Goal: Task Accomplishment & Management: Use online tool/utility

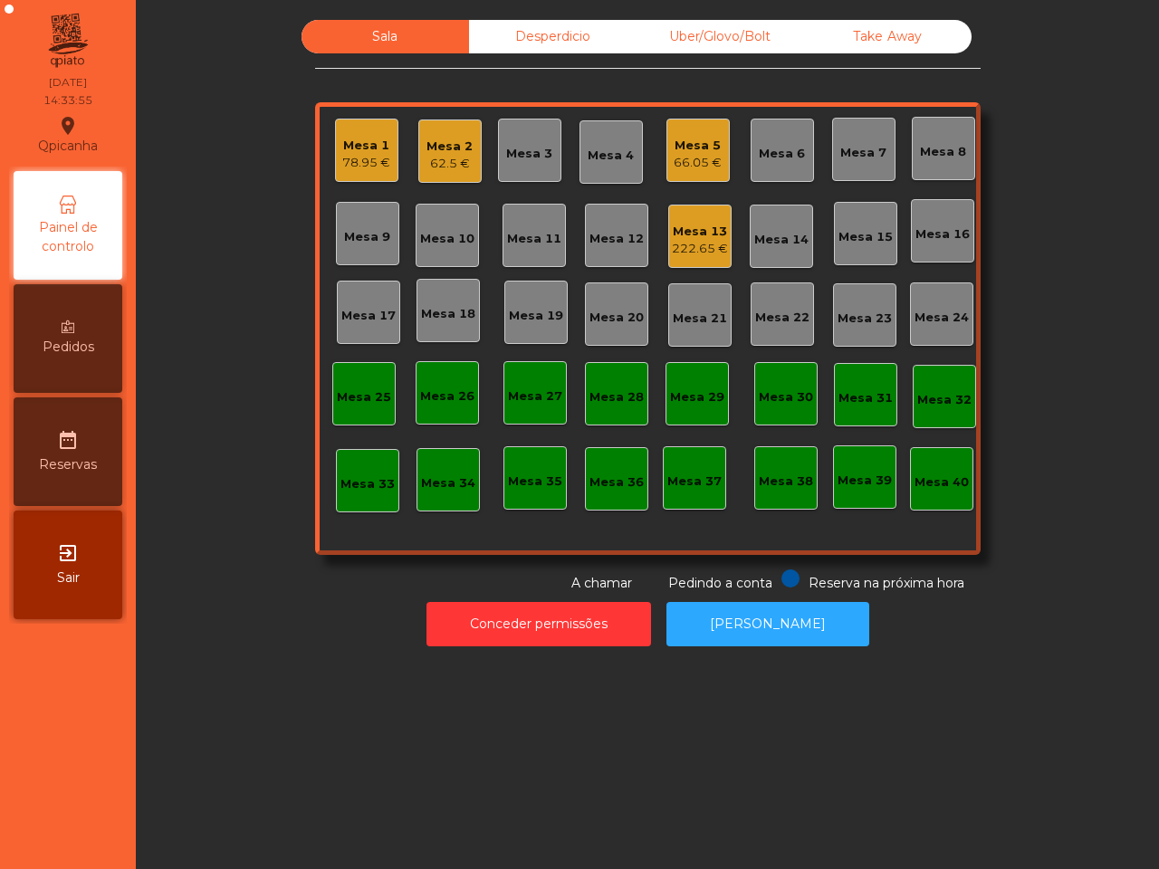
click at [353, 151] on div "Mesa 1" at bounding box center [366, 146] width 48 height 18
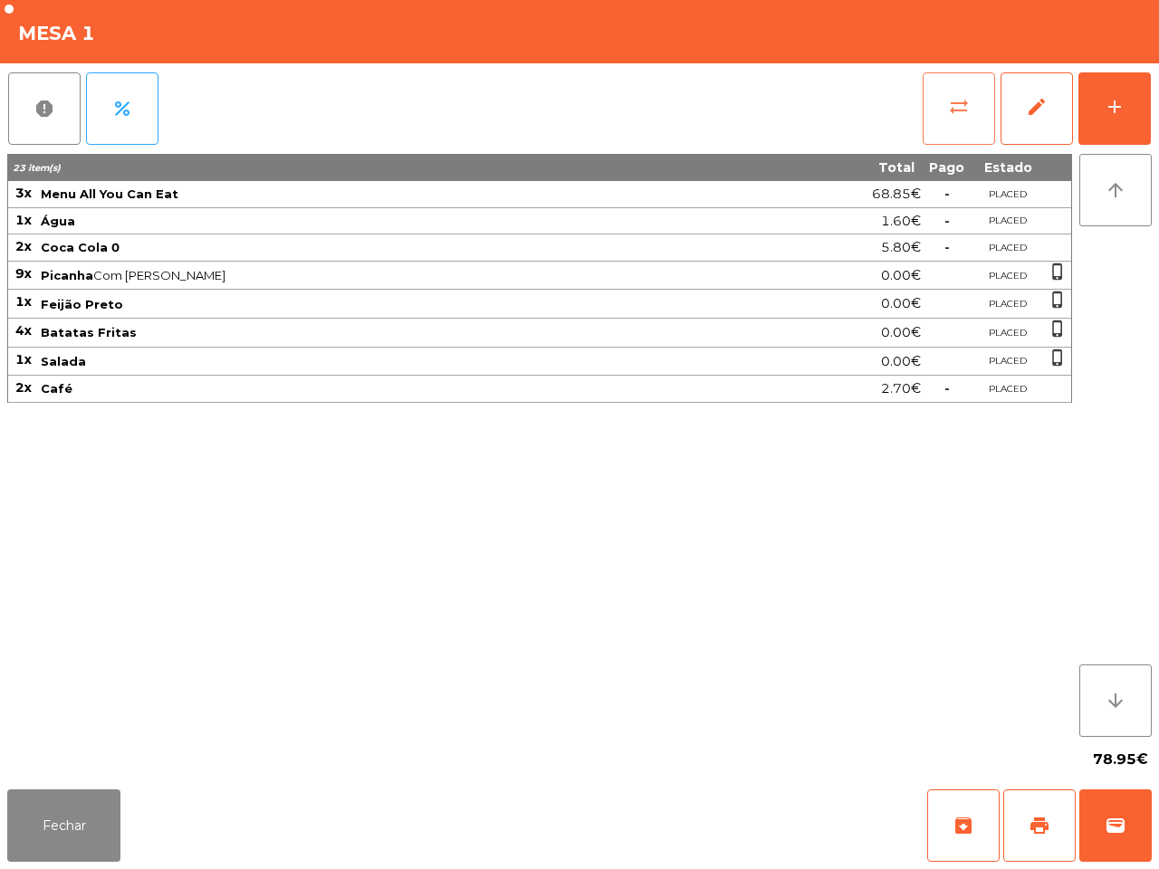
click at [971, 115] on button "sync_alt" at bounding box center [959, 108] width 72 height 72
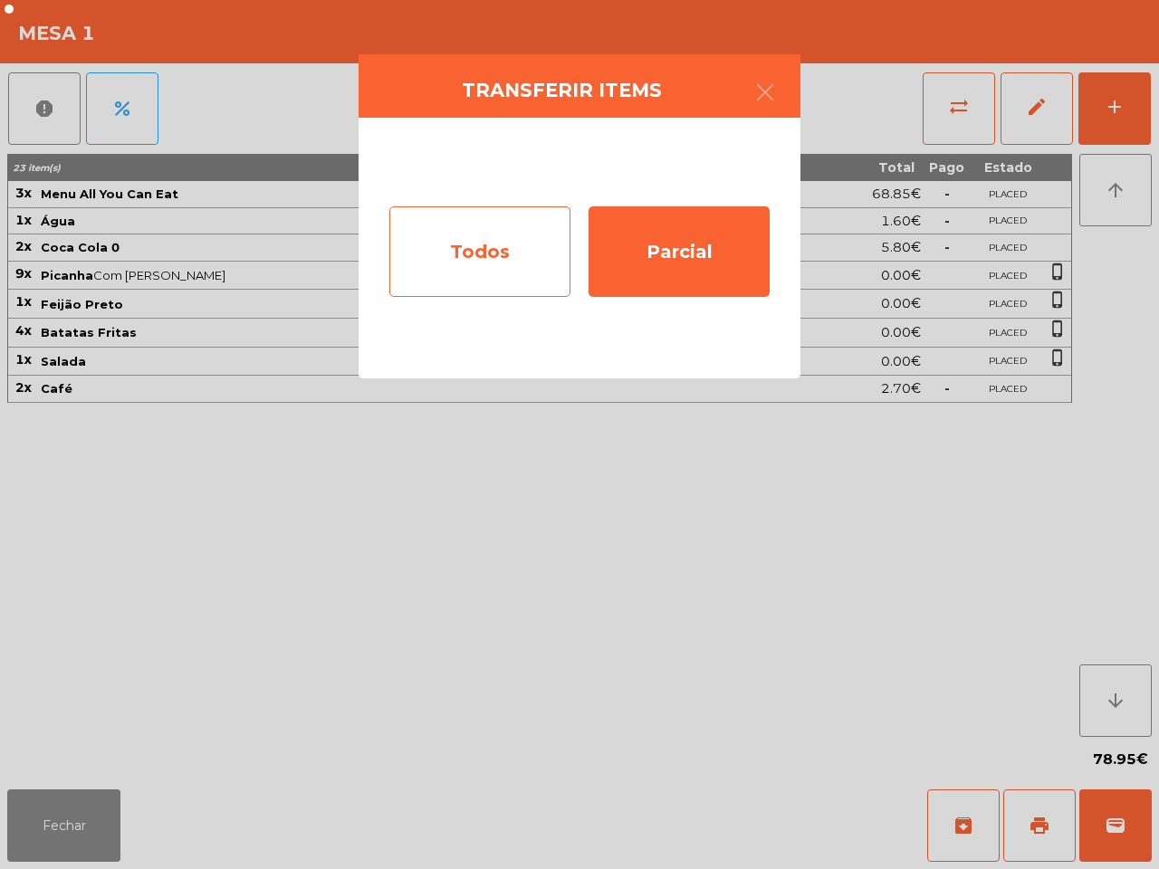
click at [442, 242] on div "Todos" at bounding box center [479, 251] width 181 height 91
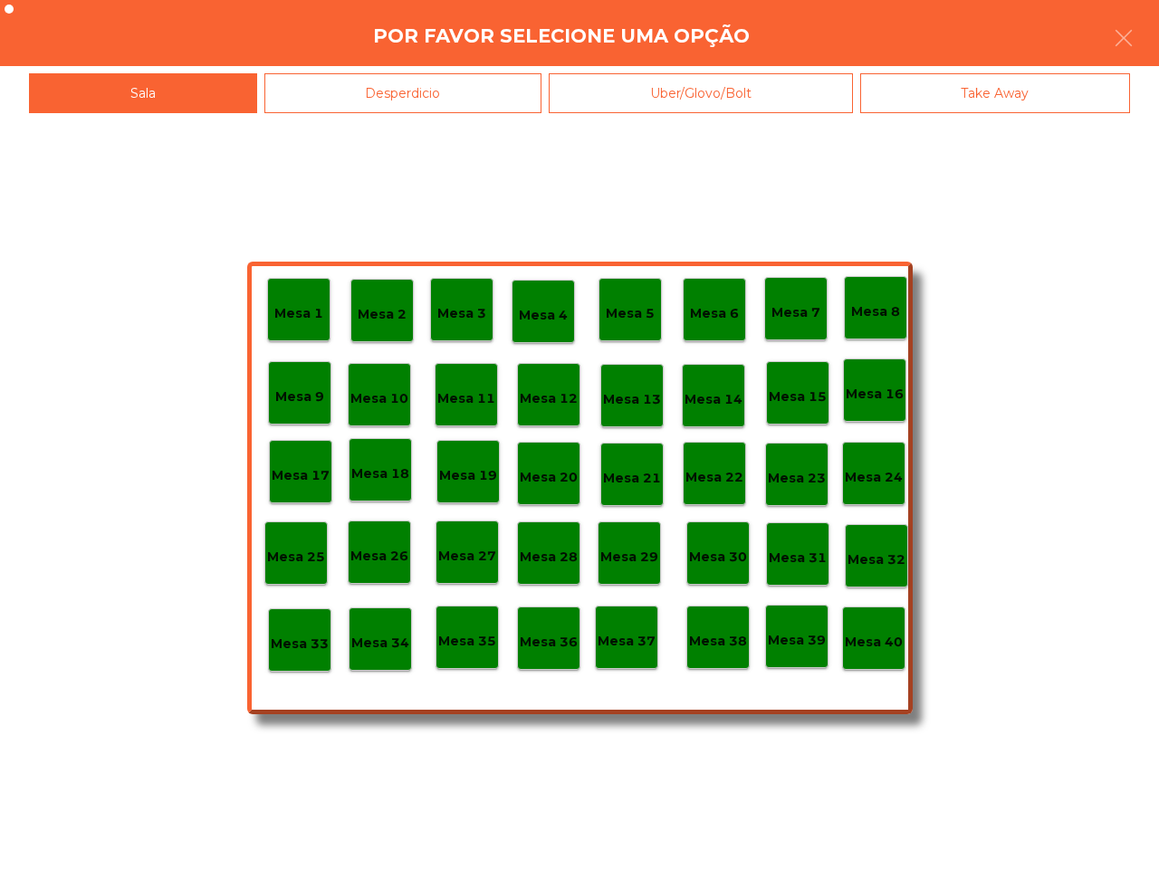
click at [884, 650] on p "Mesa 40" at bounding box center [874, 642] width 58 height 21
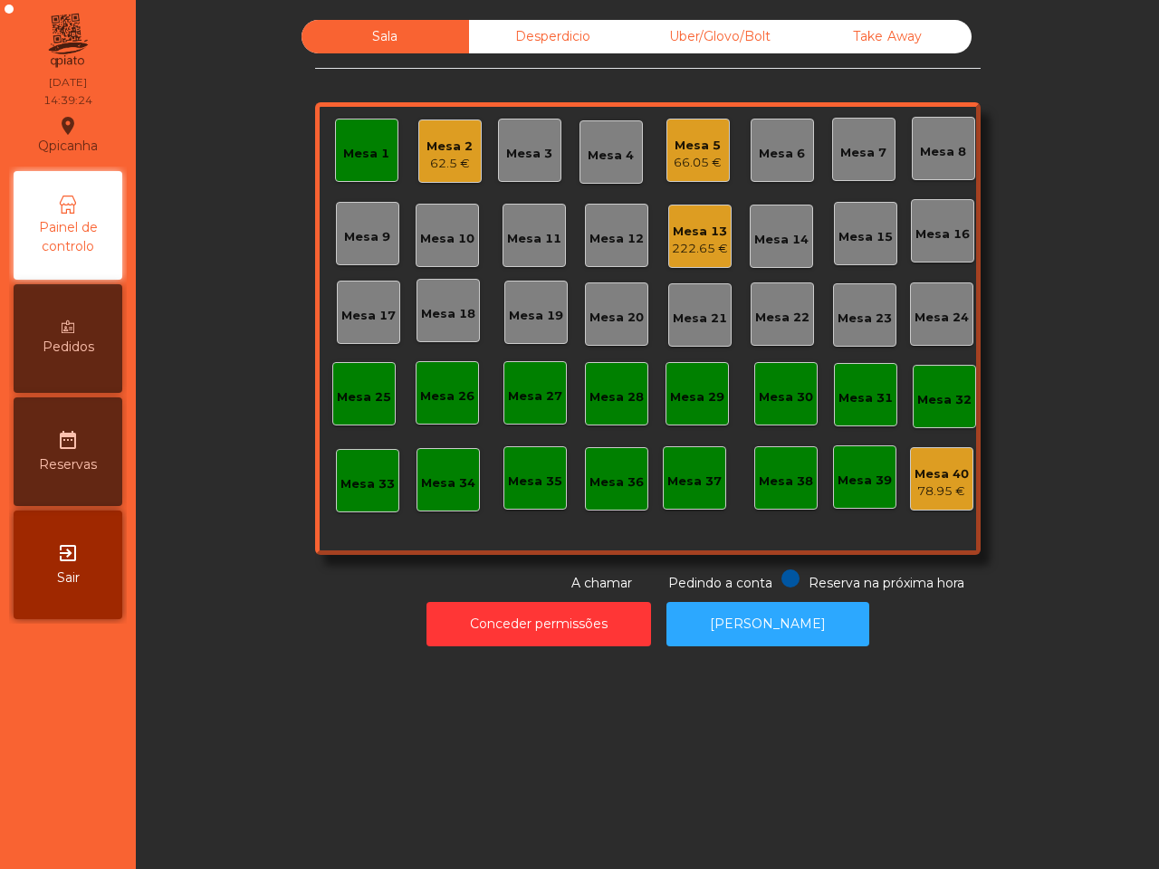
click at [439, 264] on div "Mesa 10" at bounding box center [447, 235] width 63 height 63
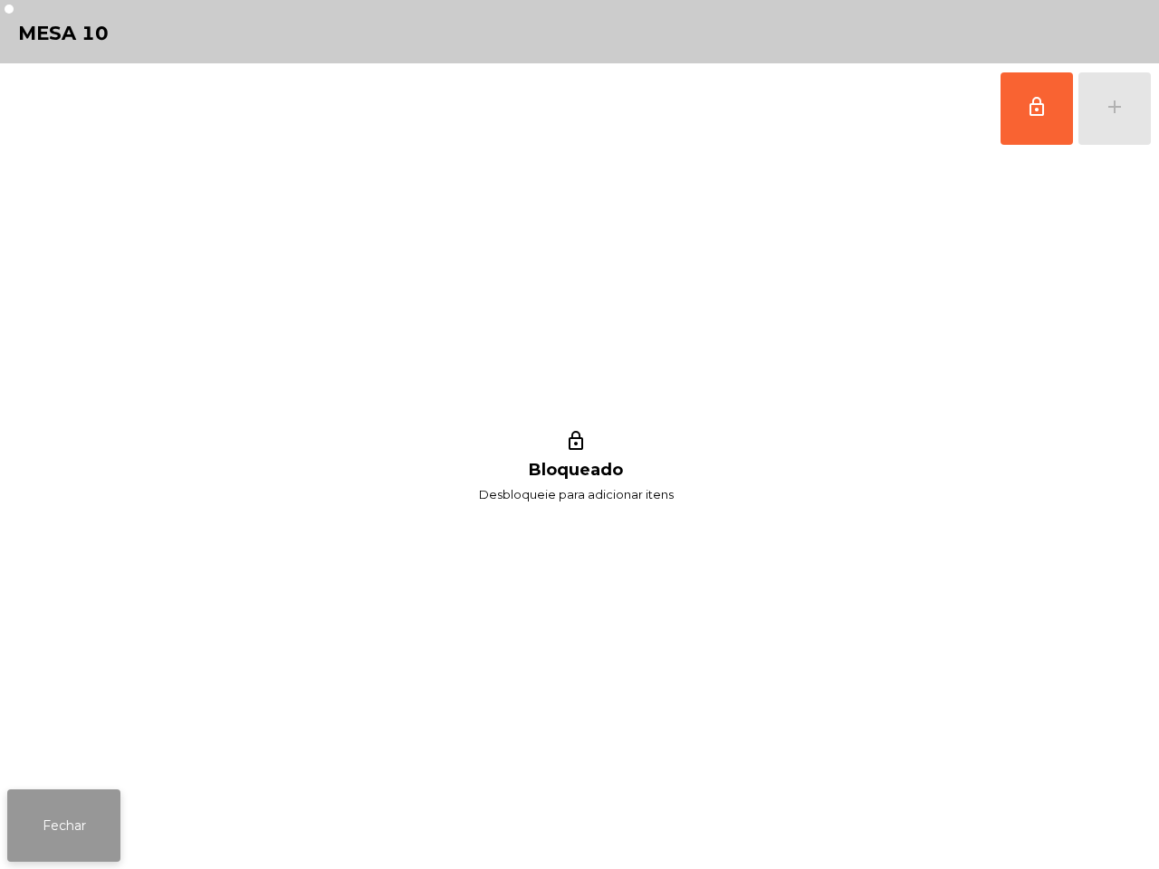
click at [80, 829] on button "Fechar" at bounding box center [63, 826] width 113 height 72
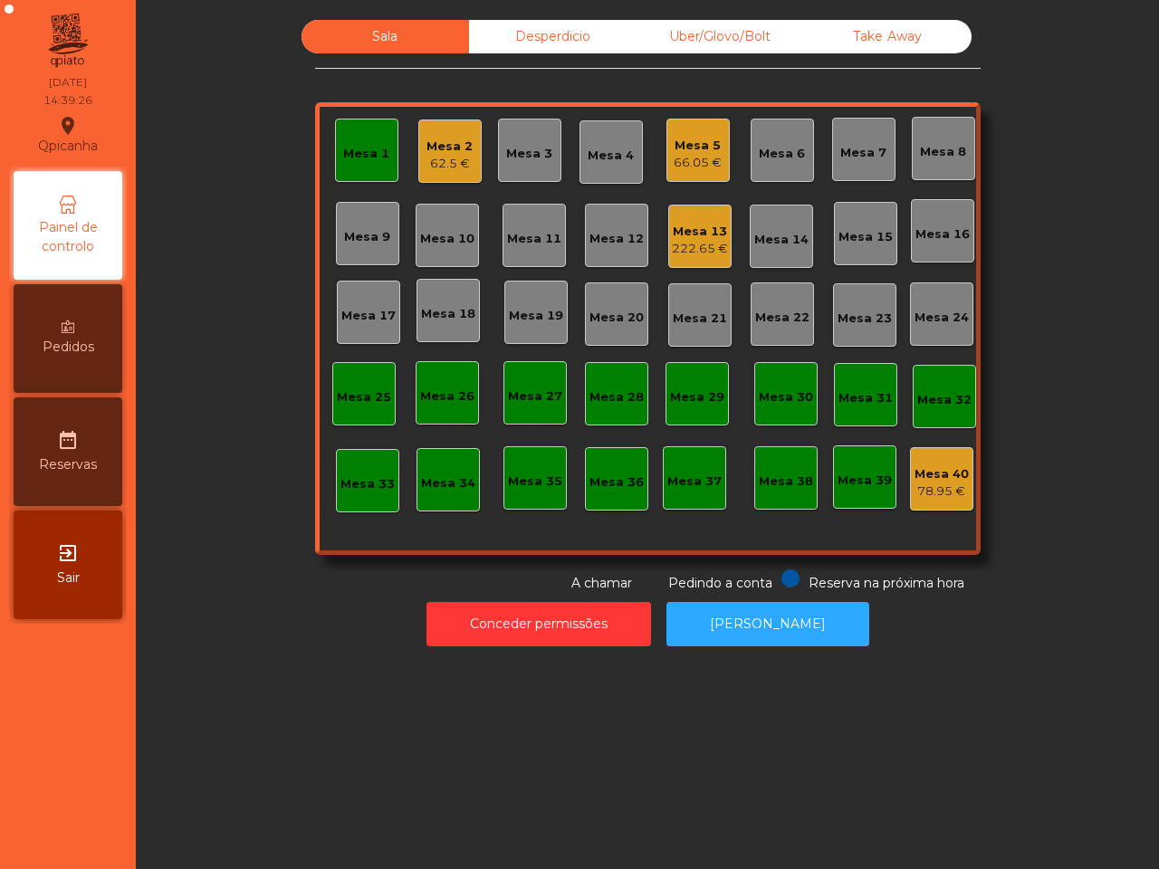
click at [682, 170] on div "66.05 €" at bounding box center [698, 163] width 48 height 18
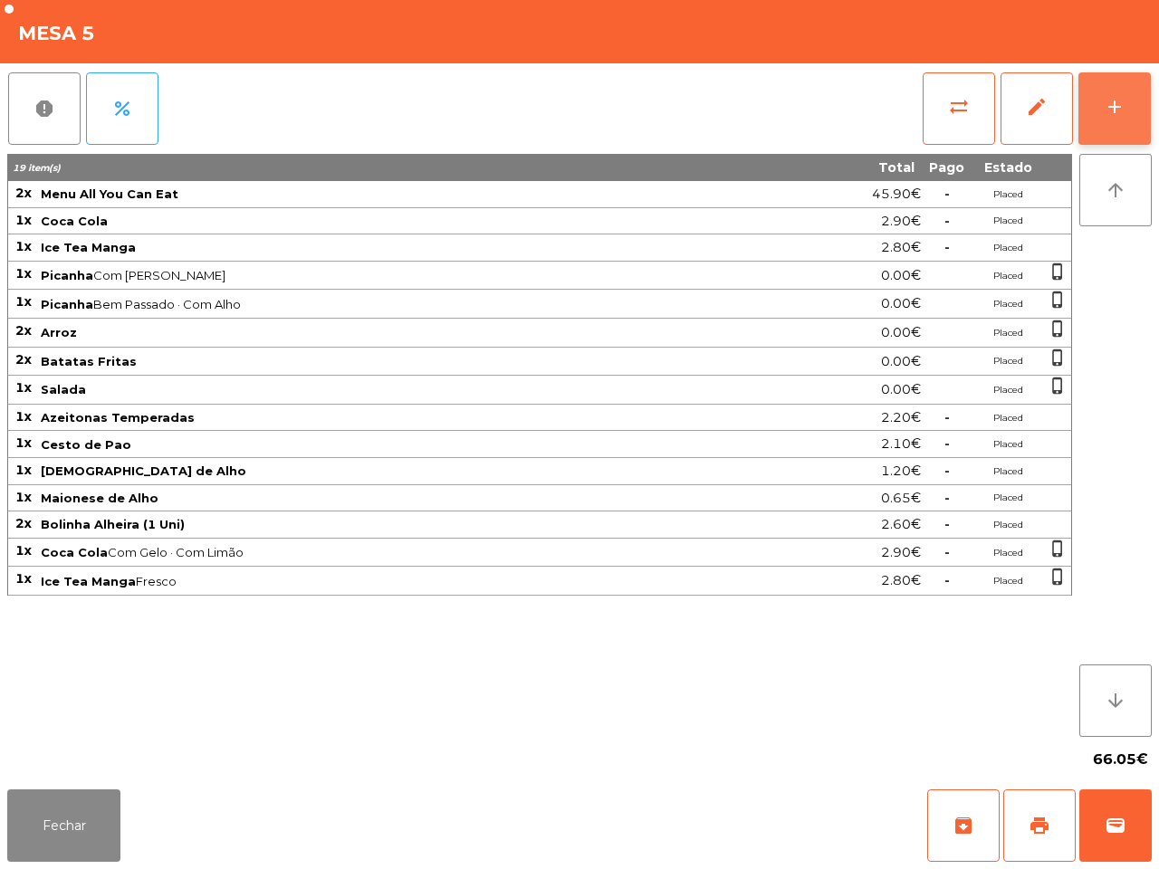
click at [1100, 122] on button "add" at bounding box center [1114, 108] width 72 height 72
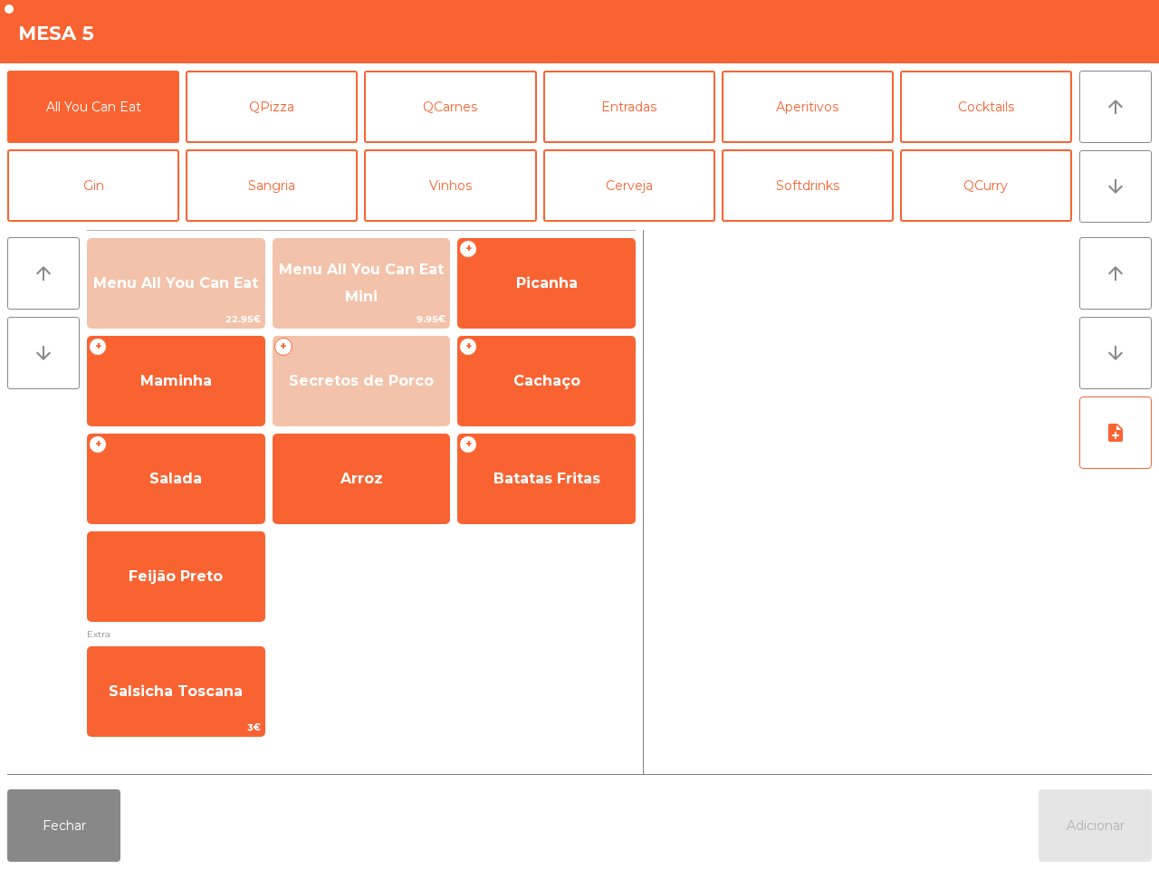
scroll to position [157, 0]
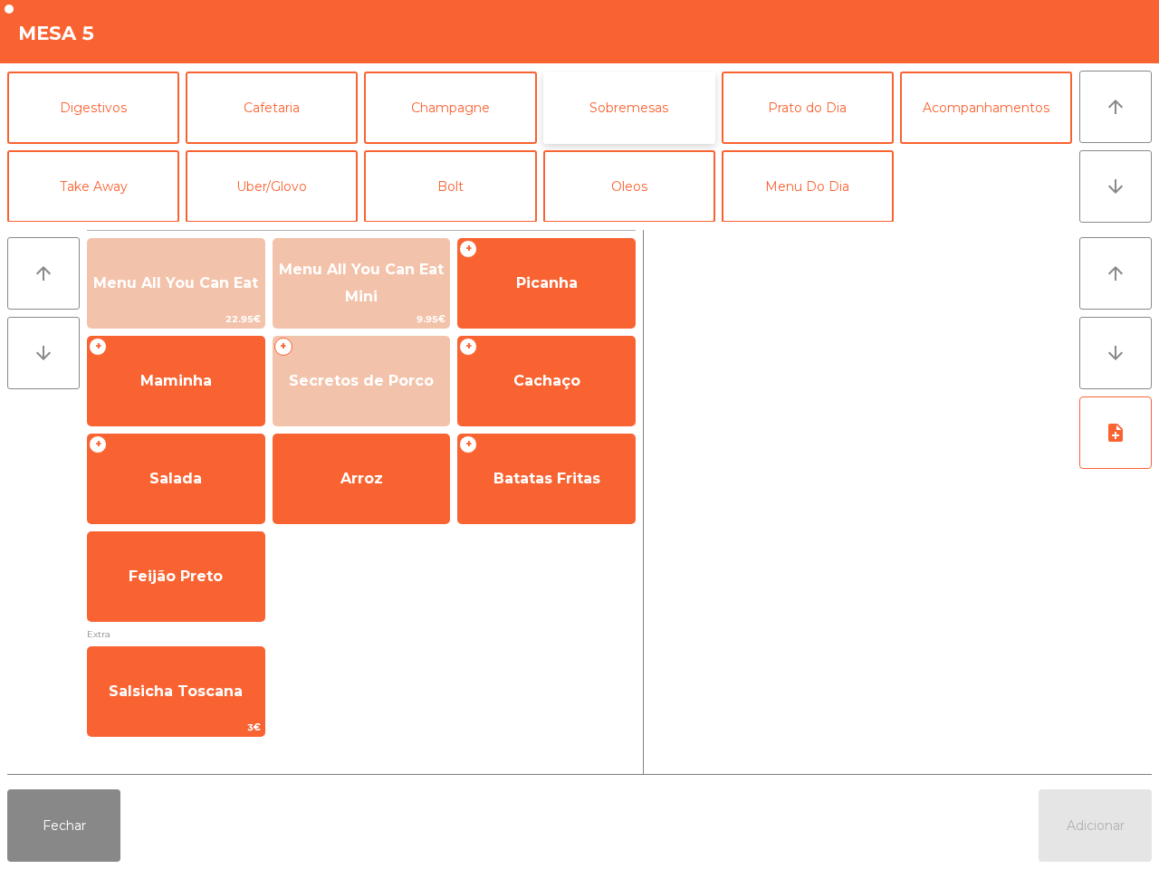
click at [630, 100] on button "Sobremesas" at bounding box center [629, 108] width 172 height 72
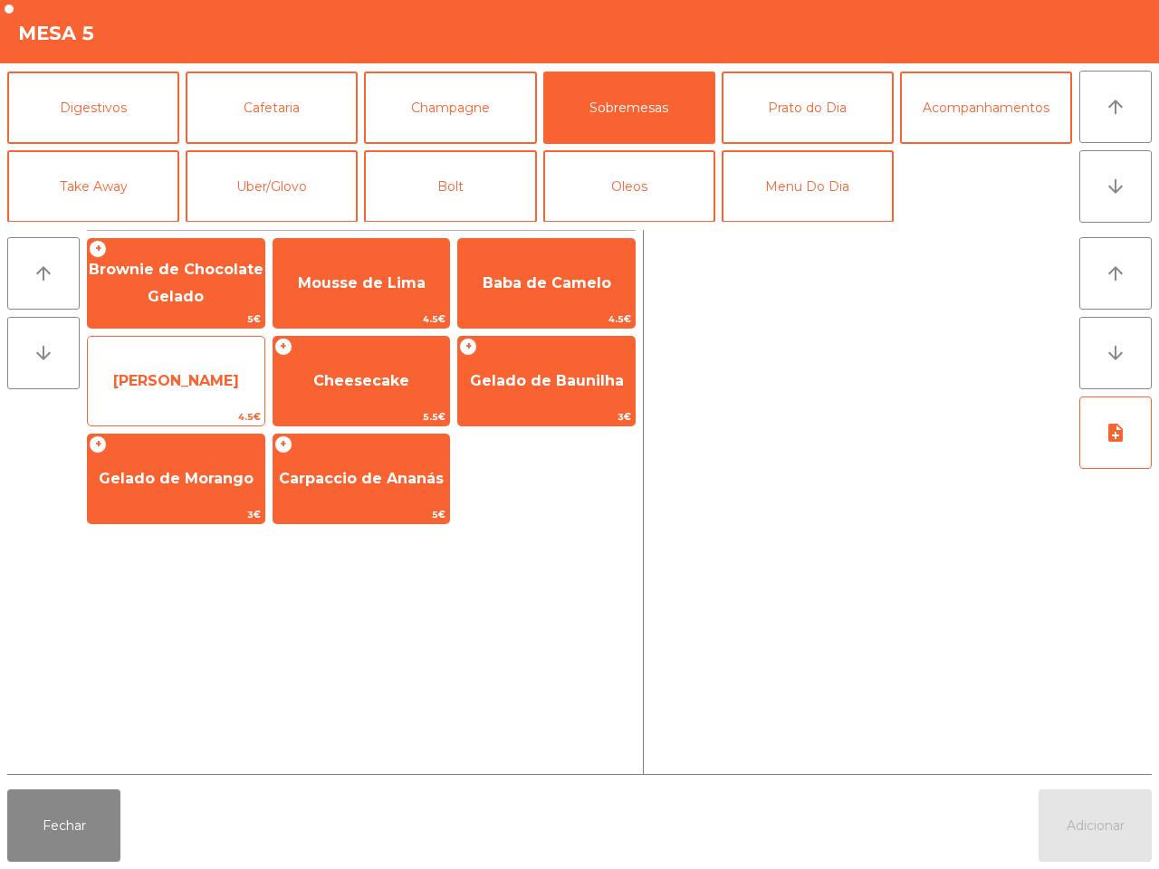
click at [163, 386] on span "[PERSON_NAME]" at bounding box center [176, 380] width 126 height 17
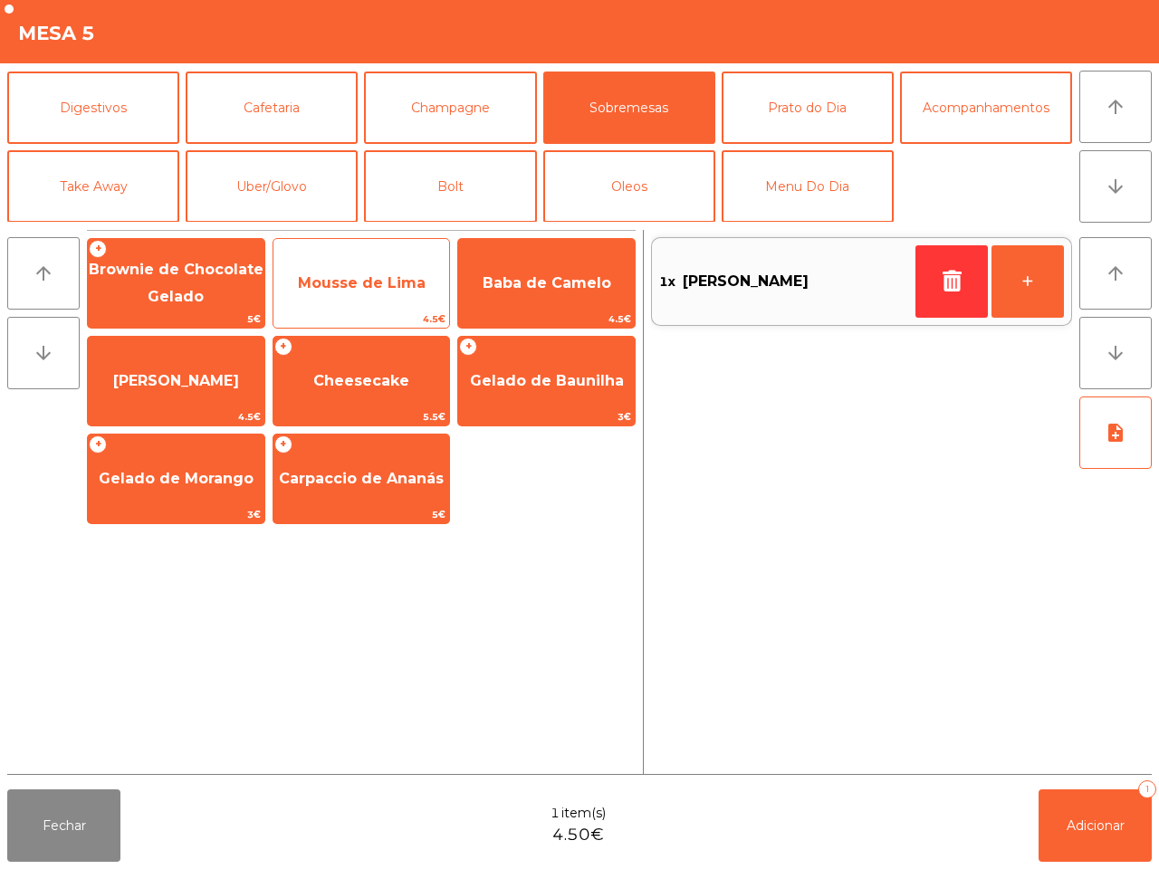
click at [342, 274] on span "Mousse de Lima" at bounding box center [362, 282] width 128 height 17
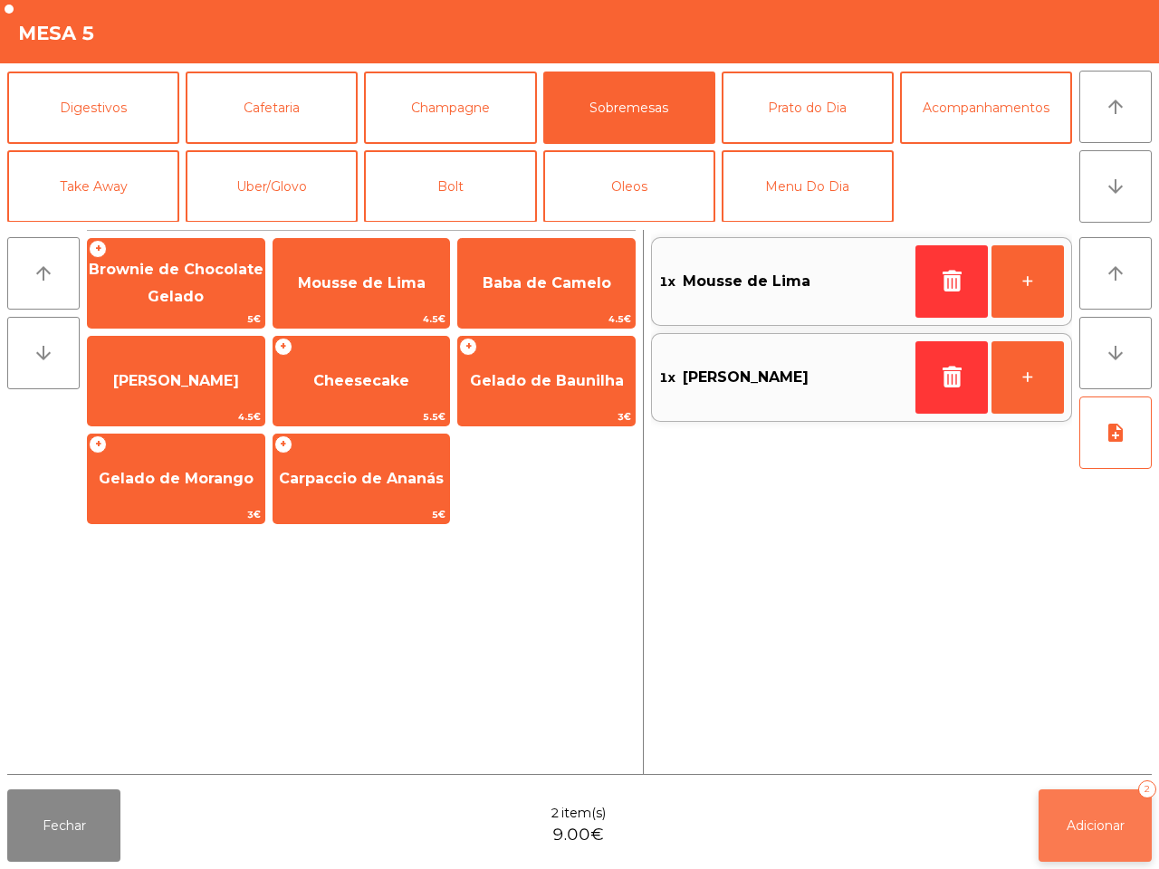
click at [1106, 827] on span "Adicionar" at bounding box center [1096, 826] width 58 height 16
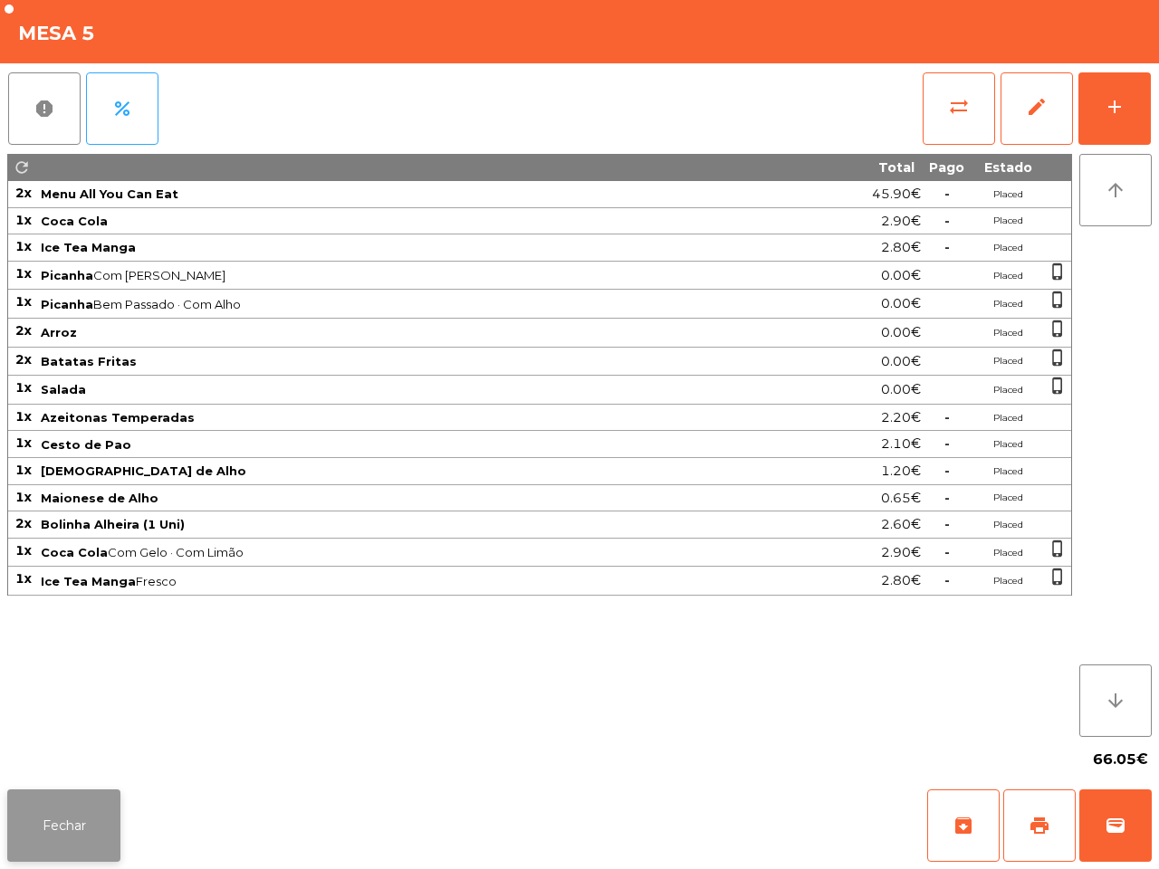
click at [60, 806] on button "Fechar" at bounding box center [63, 826] width 113 height 72
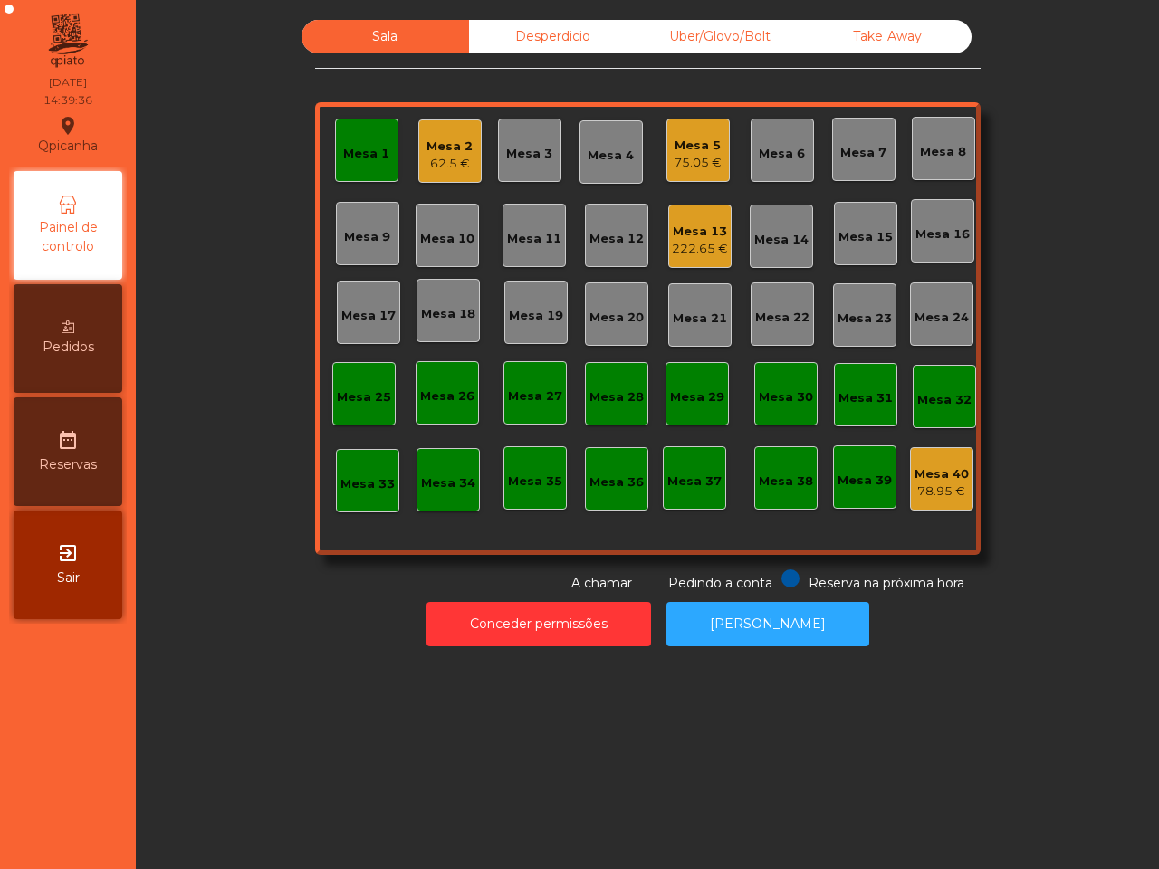
click at [426, 148] on div "Mesa 2" at bounding box center [449, 147] width 46 height 18
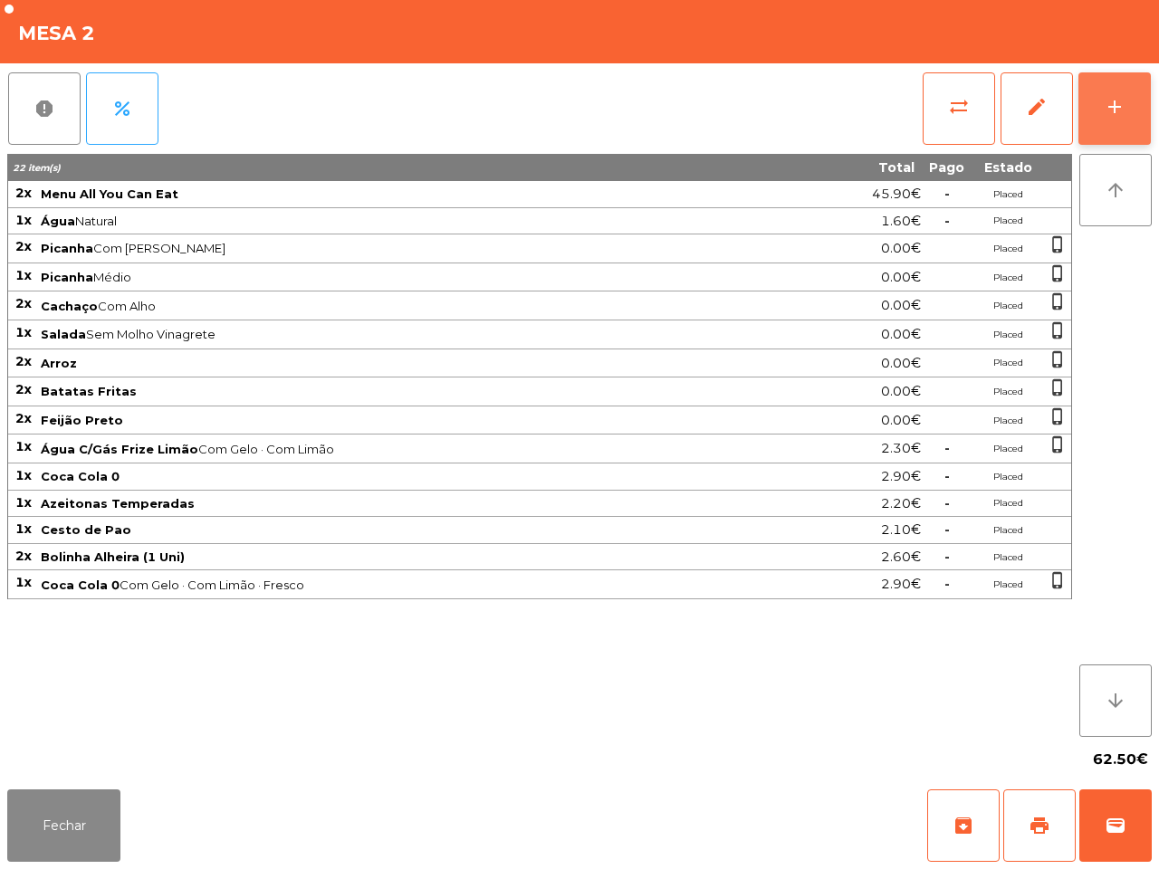
click at [1107, 116] on div "add" at bounding box center [1115, 107] width 22 height 22
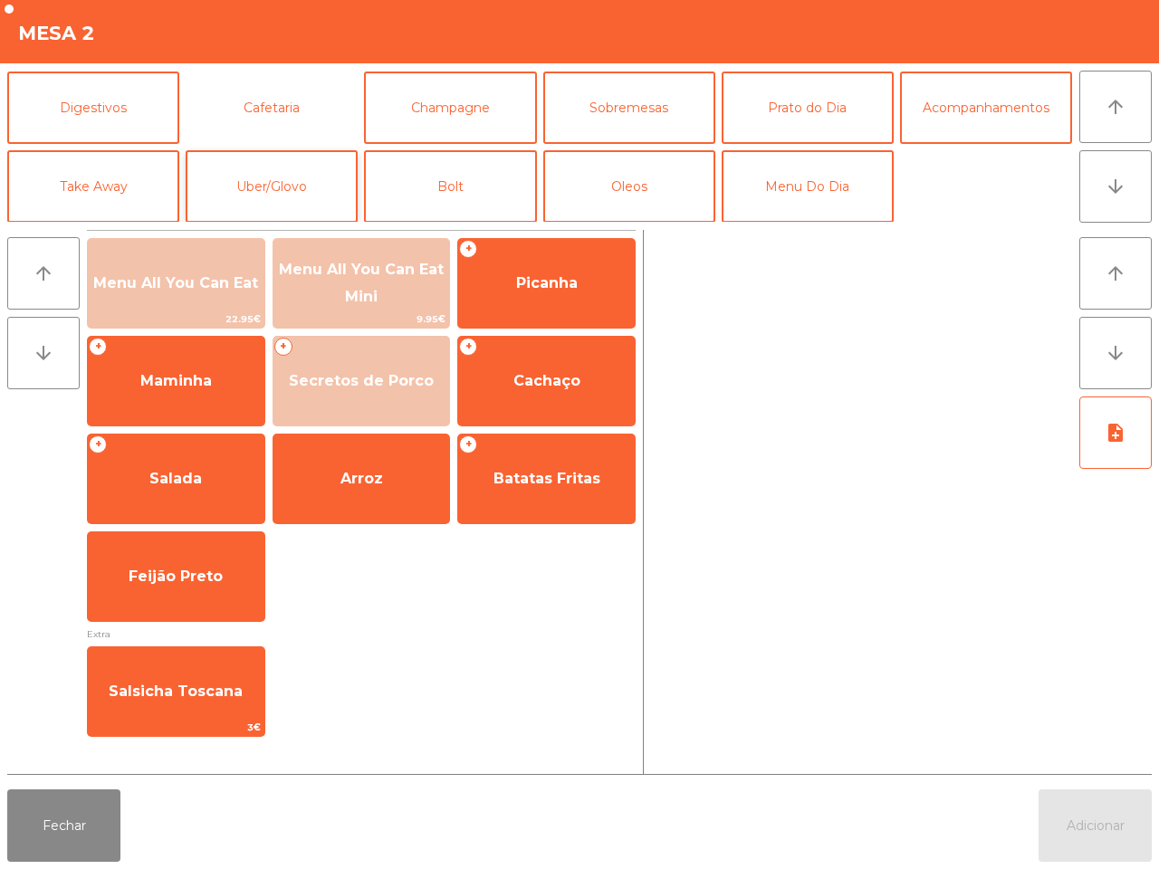
drag, startPoint x: 299, startPoint y: 105, endPoint x: 234, endPoint y: 200, distance: 115.3
click at [301, 105] on button "Cafetaria" at bounding box center [272, 108] width 172 height 72
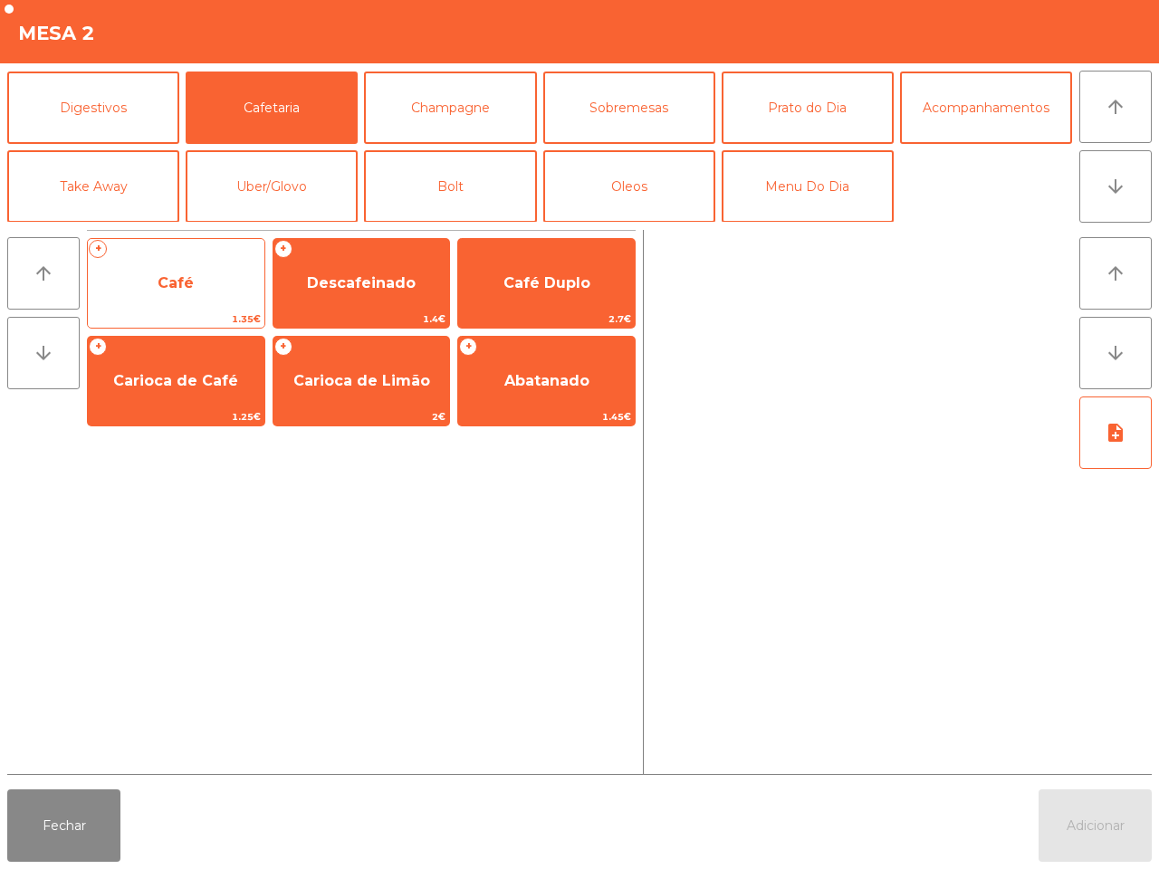
click at [201, 282] on span "Café" at bounding box center [176, 283] width 177 height 49
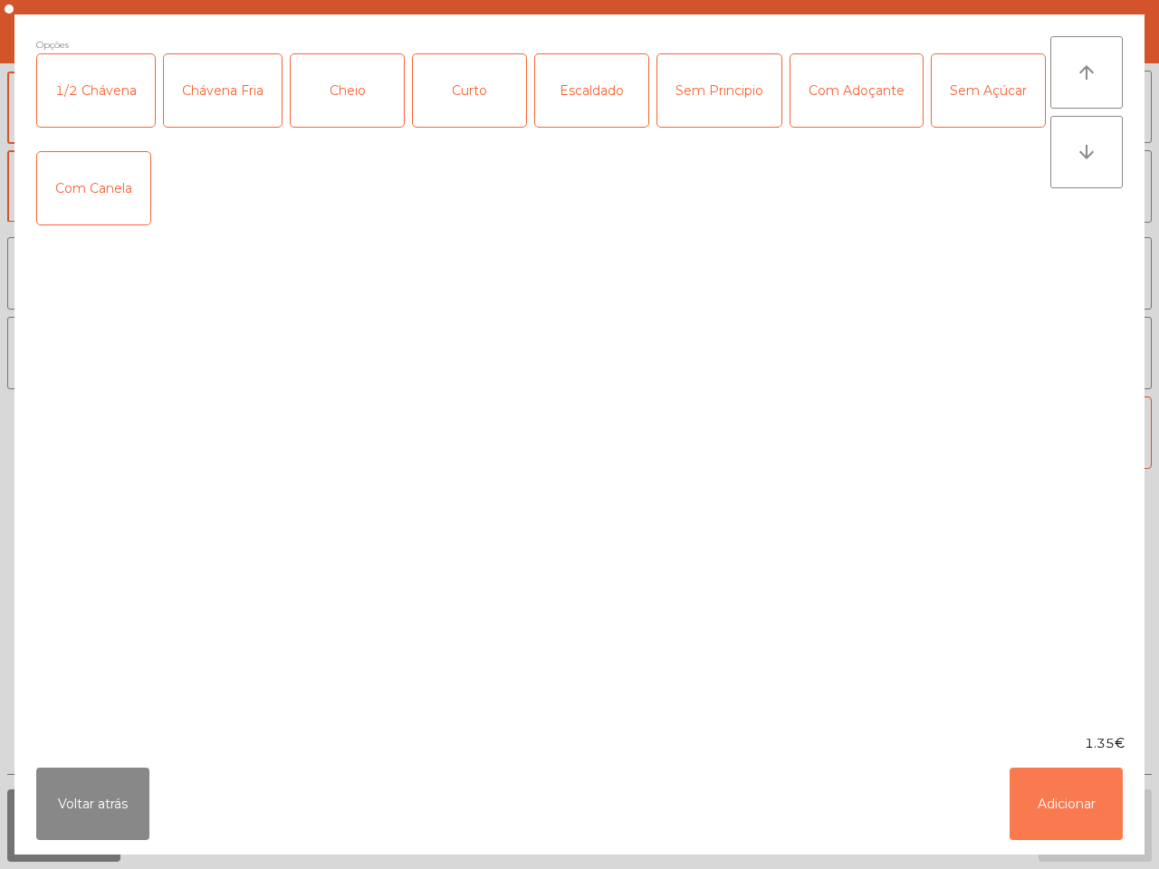
click at [1057, 797] on button "Adicionar" at bounding box center [1066, 804] width 113 height 72
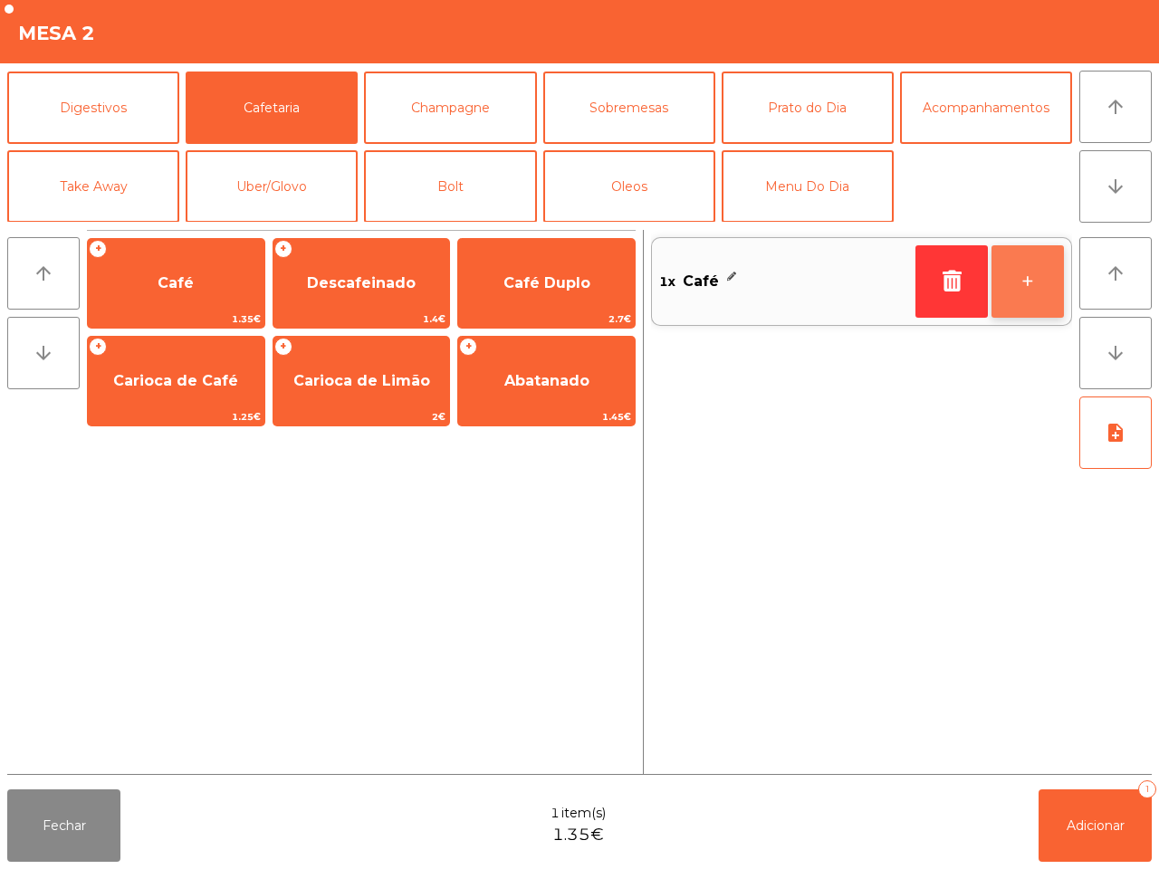
click at [1056, 285] on button "+" at bounding box center [1028, 281] width 72 height 72
click at [1097, 867] on div "Fechar 2 item(s) 2.70€ Adicionar 2" at bounding box center [579, 825] width 1159 height 87
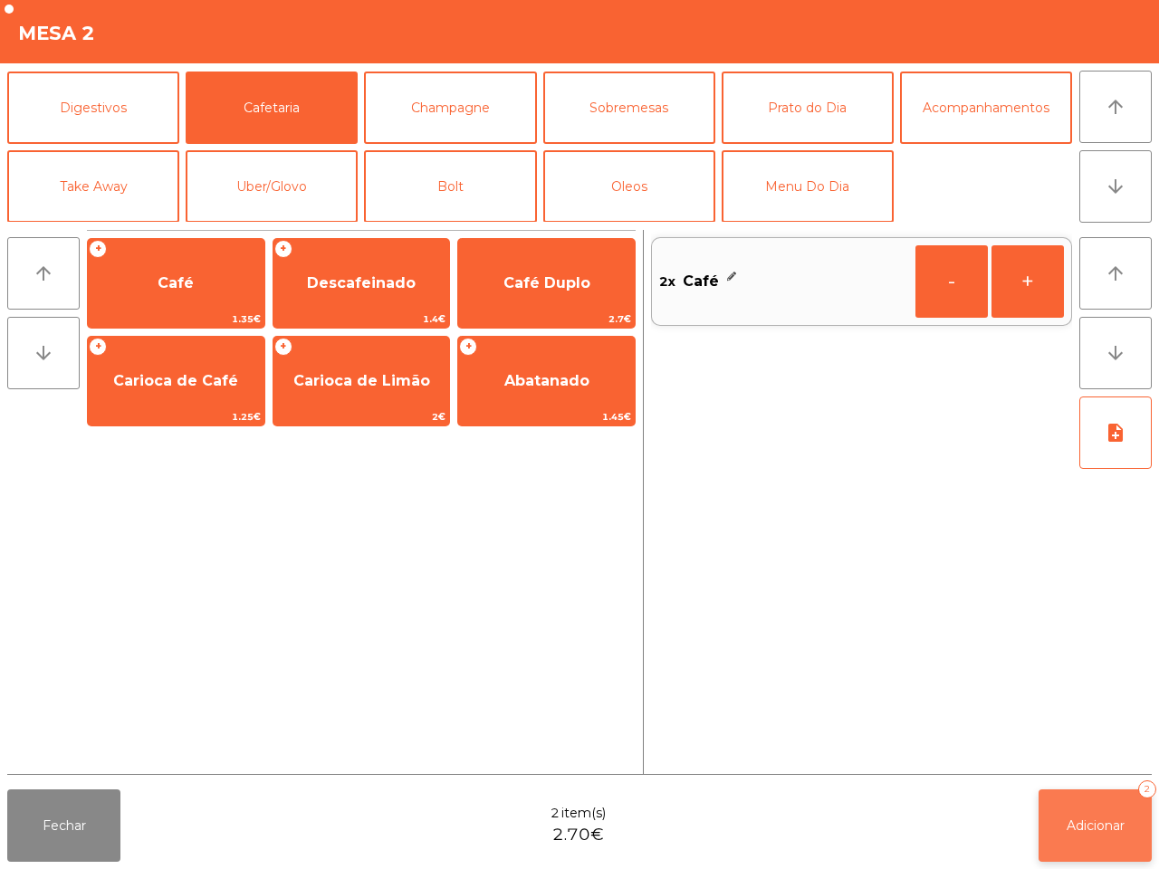
click at [1069, 836] on button "Adicionar 2" at bounding box center [1095, 826] width 113 height 72
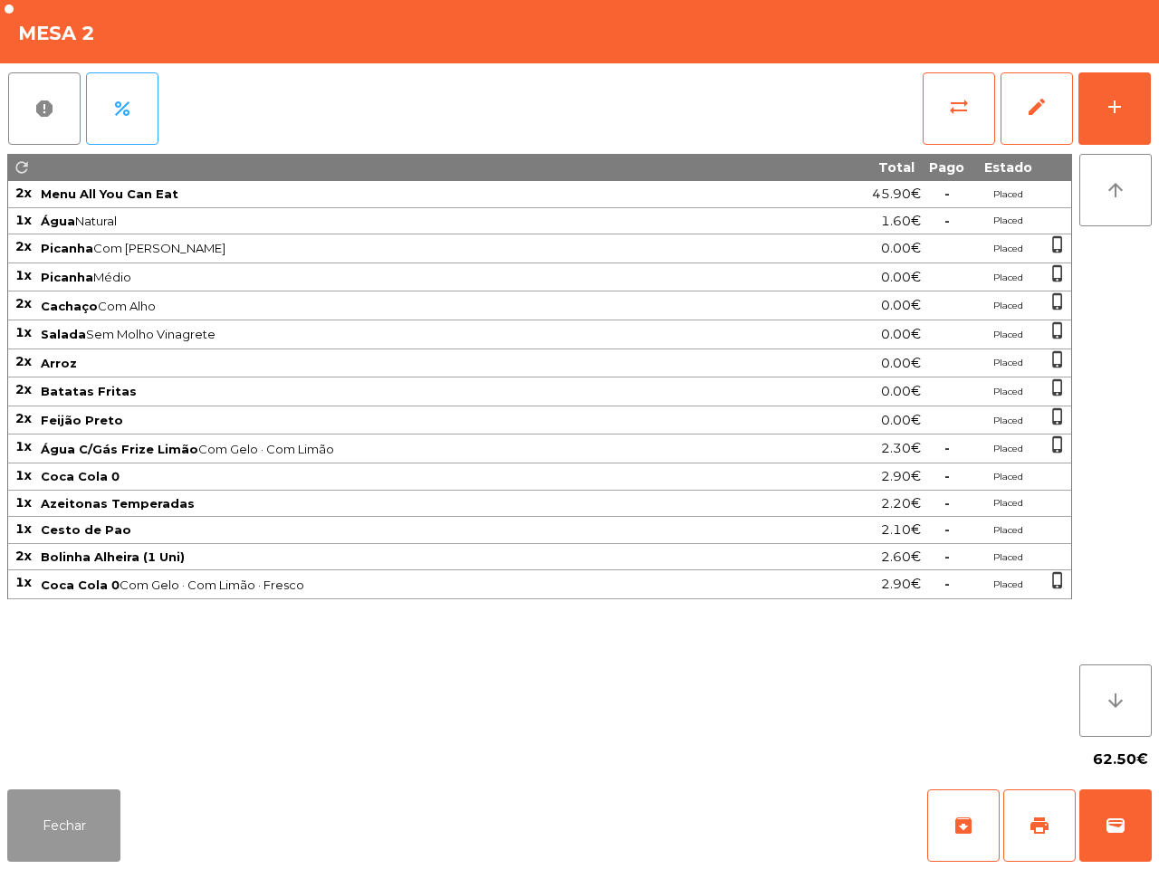
click at [70, 795] on button "Fechar" at bounding box center [63, 826] width 113 height 72
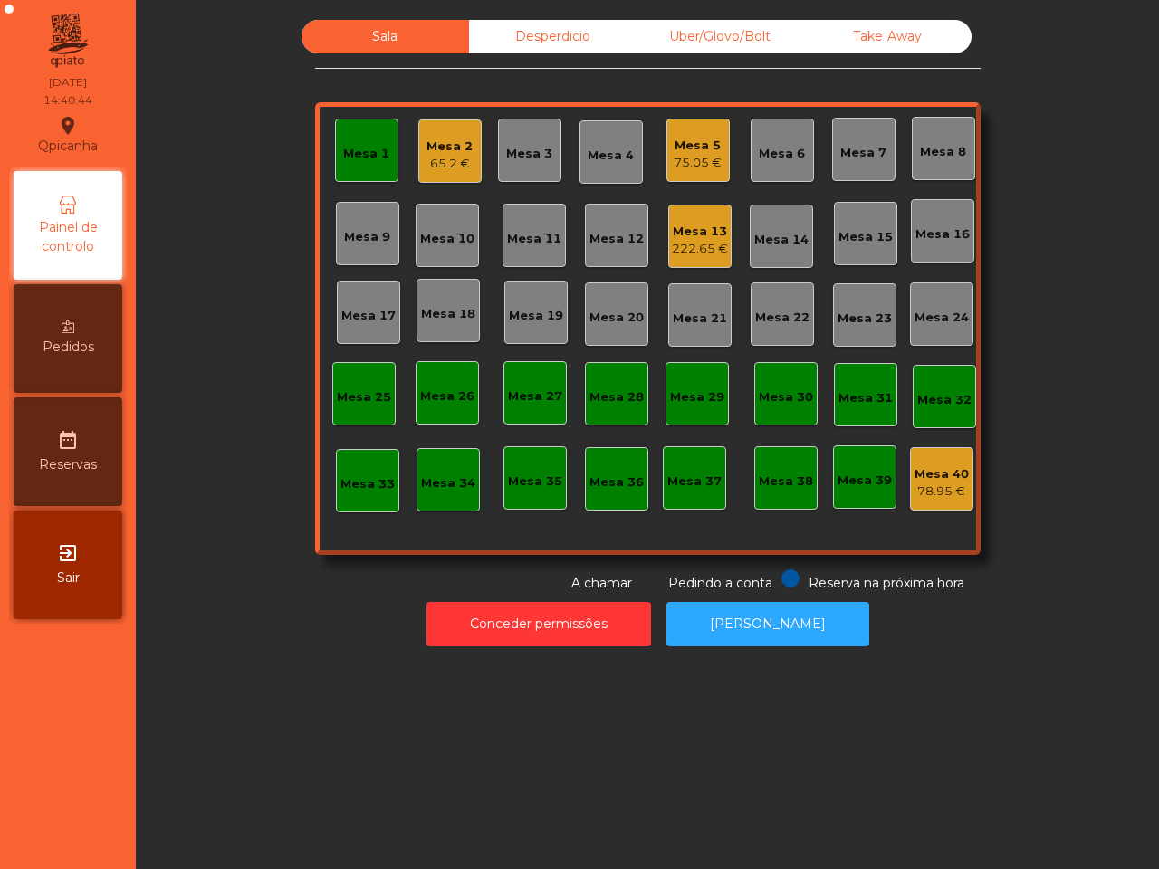
click at [66, 781] on nav "Qpicanha location_on [DATE] 14:40:44 Painel de controlo Pedidos date_range Rese…" at bounding box center [68, 434] width 136 height 869
click at [335, 134] on div "Mesa 1" at bounding box center [366, 150] width 63 height 63
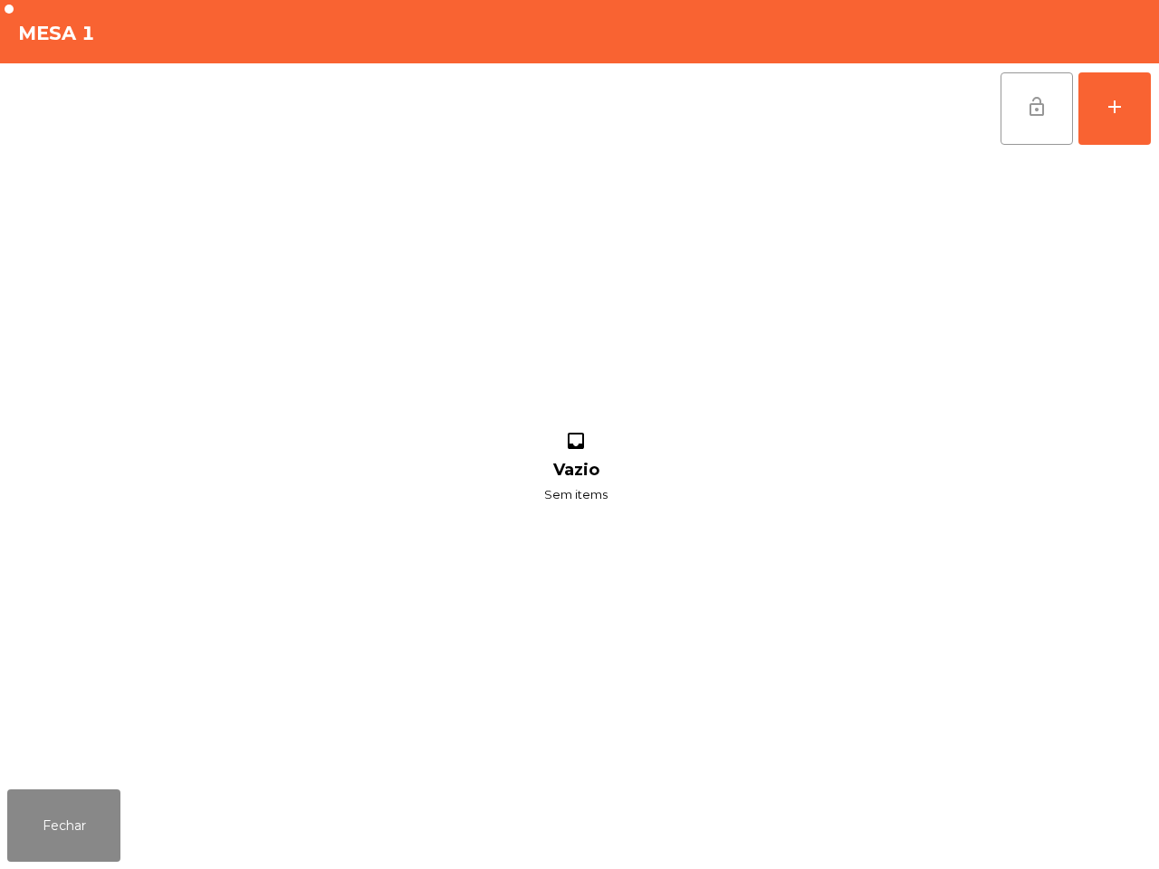
click at [1037, 111] on span "lock_open" at bounding box center [1037, 107] width 22 height 22
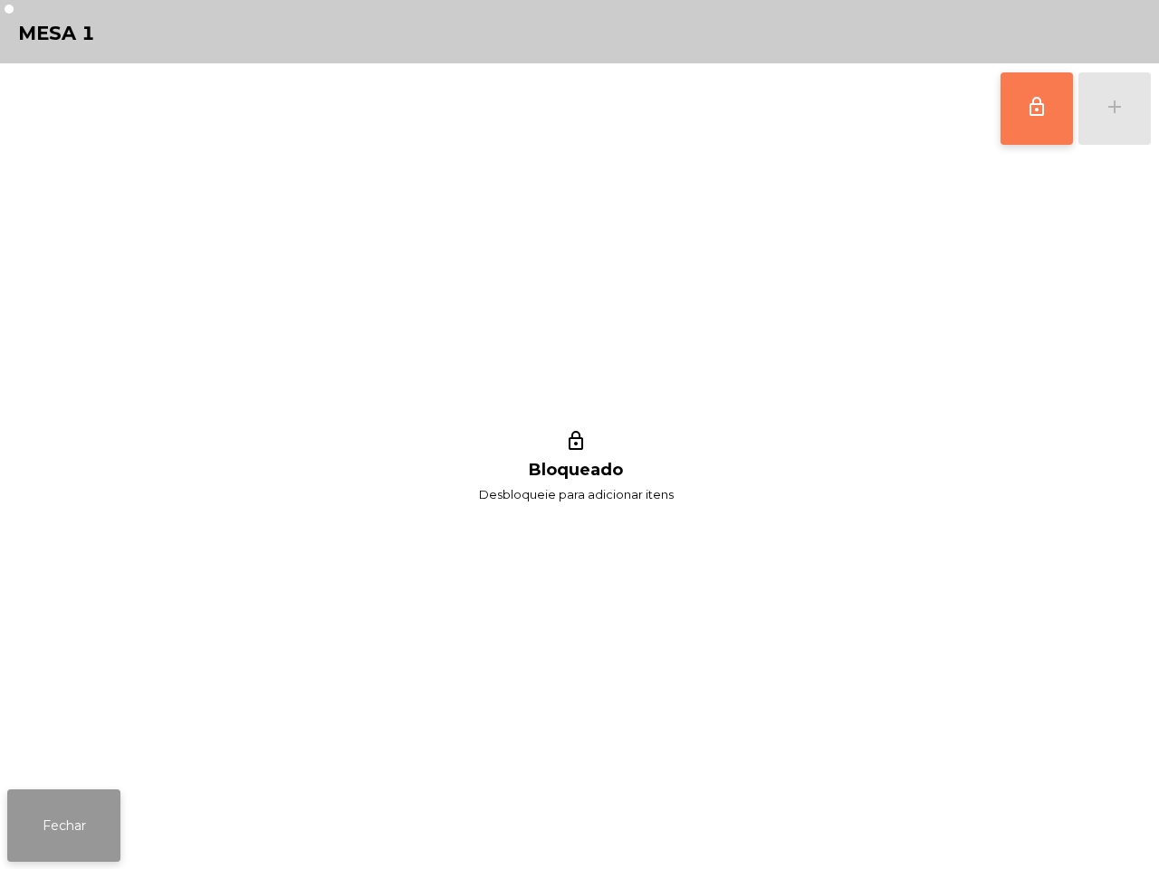
click at [68, 803] on button "Fechar" at bounding box center [63, 826] width 113 height 72
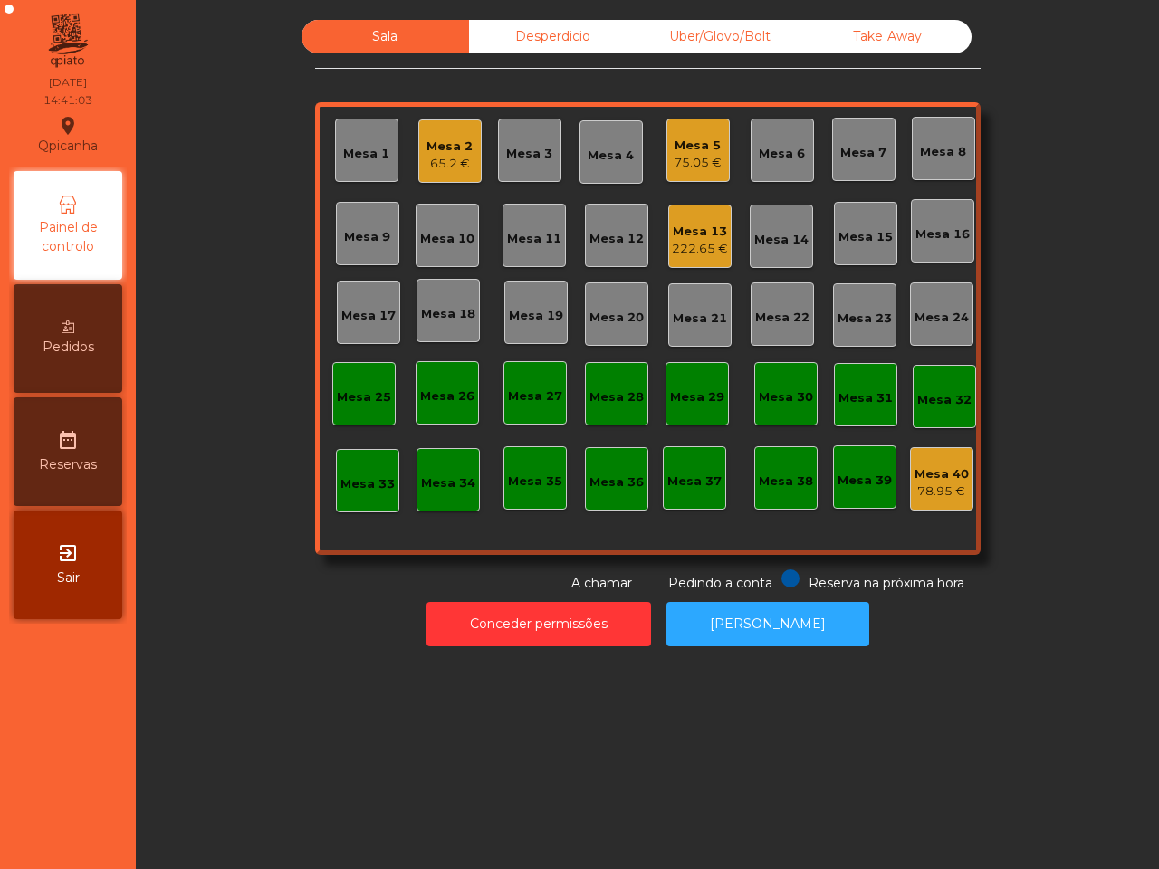
click at [446, 146] on div "Mesa 2" at bounding box center [449, 147] width 46 height 18
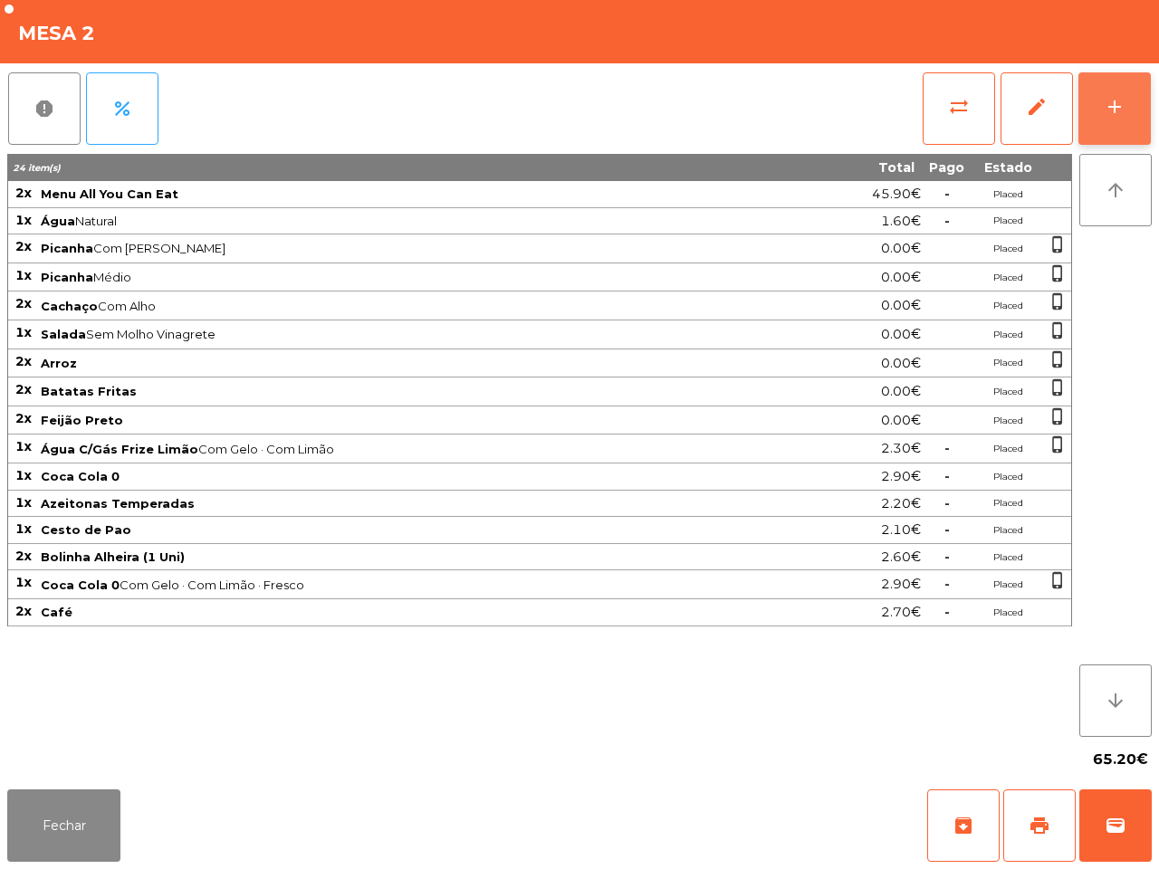
click at [1119, 84] on button "add" at bounding box center [1114, 108] width 72 height 72
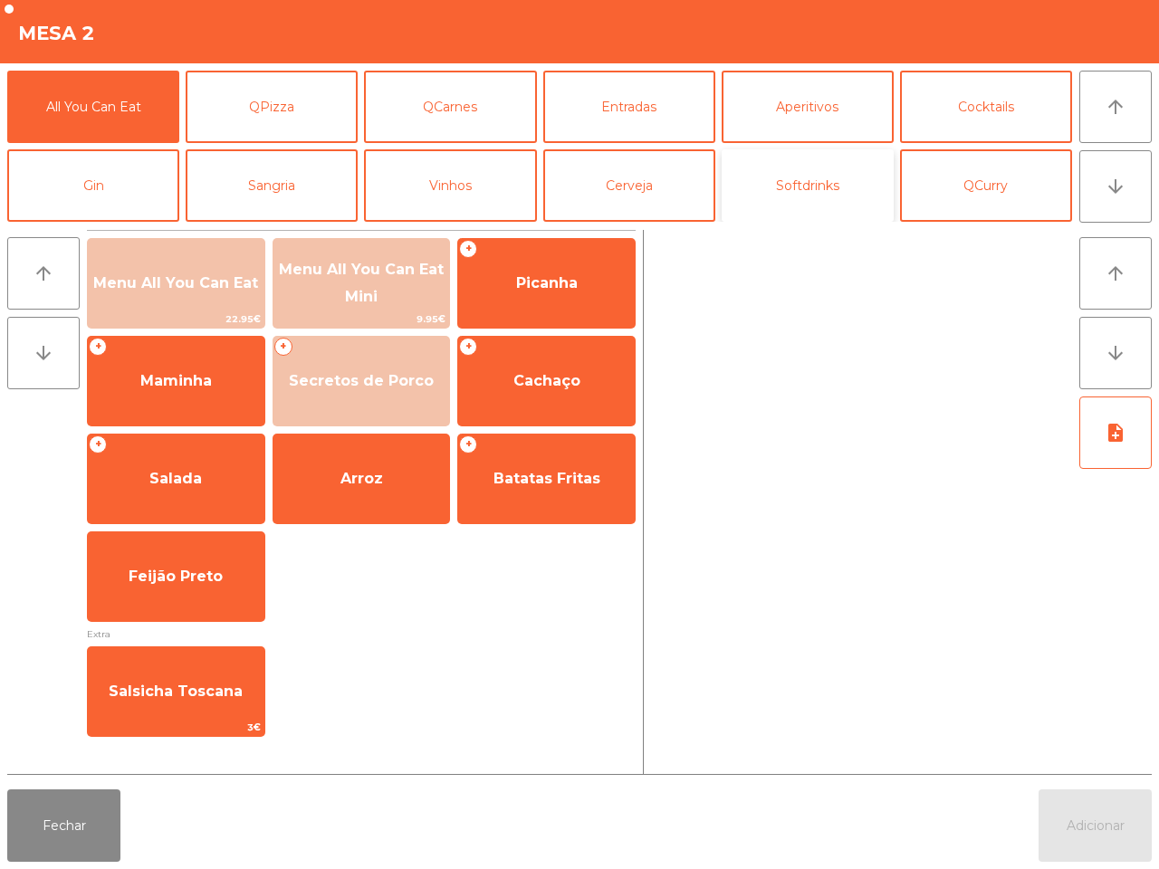
click at [825, 170] on button "Softdrinks" at bounding box center [808, 185] width 172 height 72
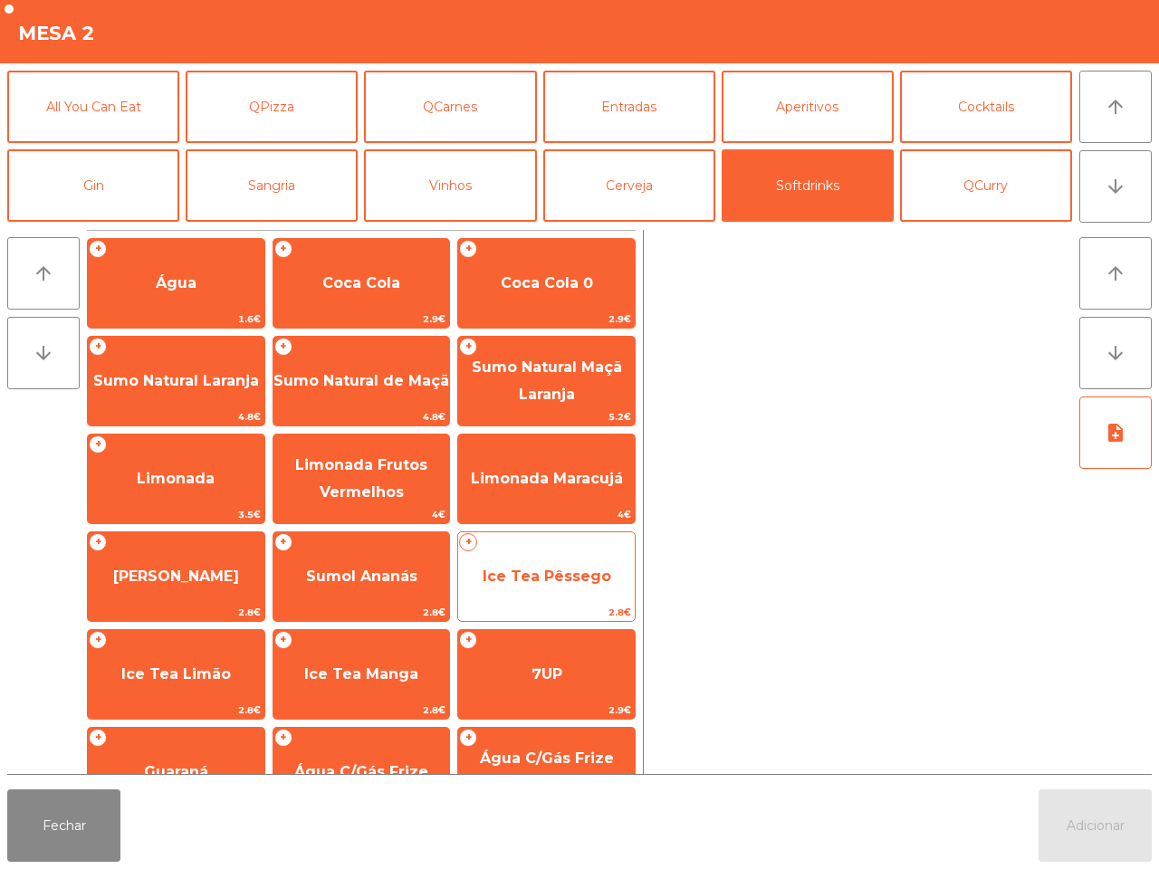
scroll to position [148, 0]
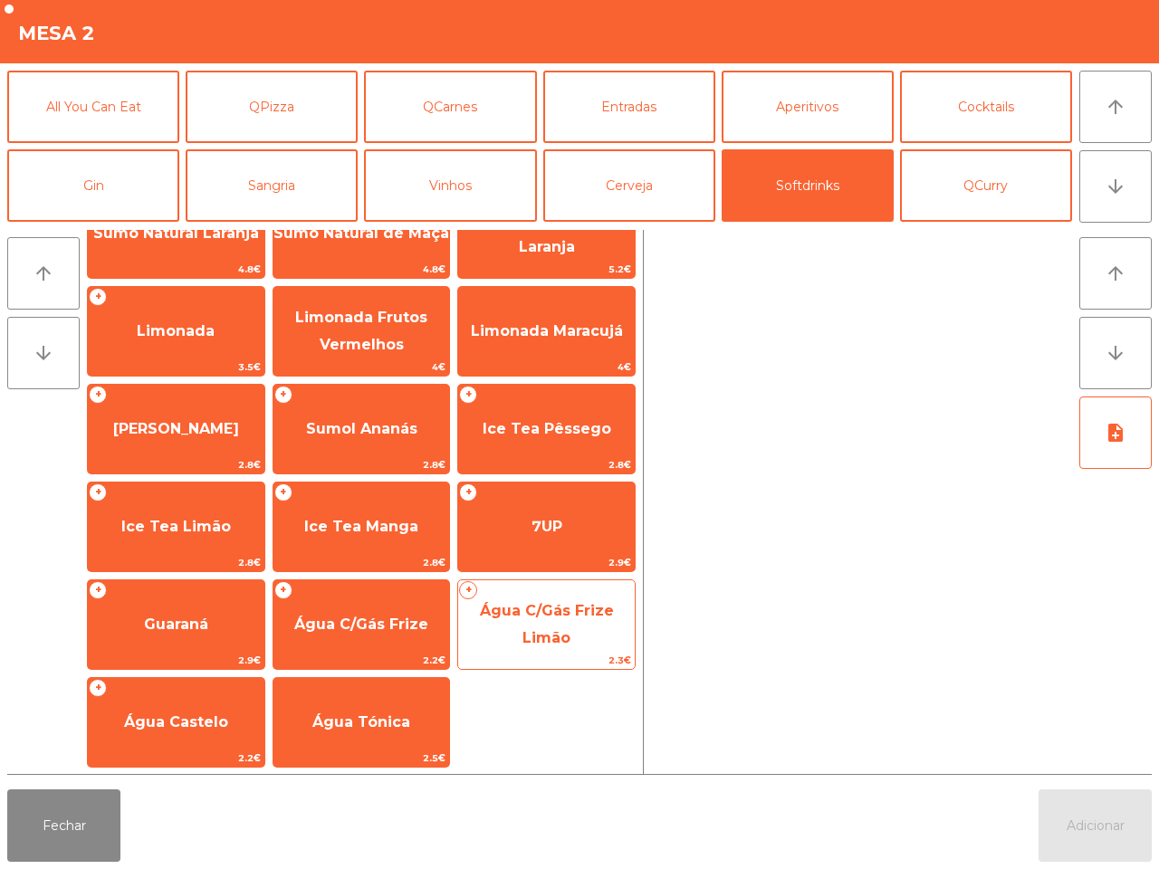
click at [526, 616] on span "Água C/Gás Frize Limão" at bounding box center [547, 624] width 134 height 44
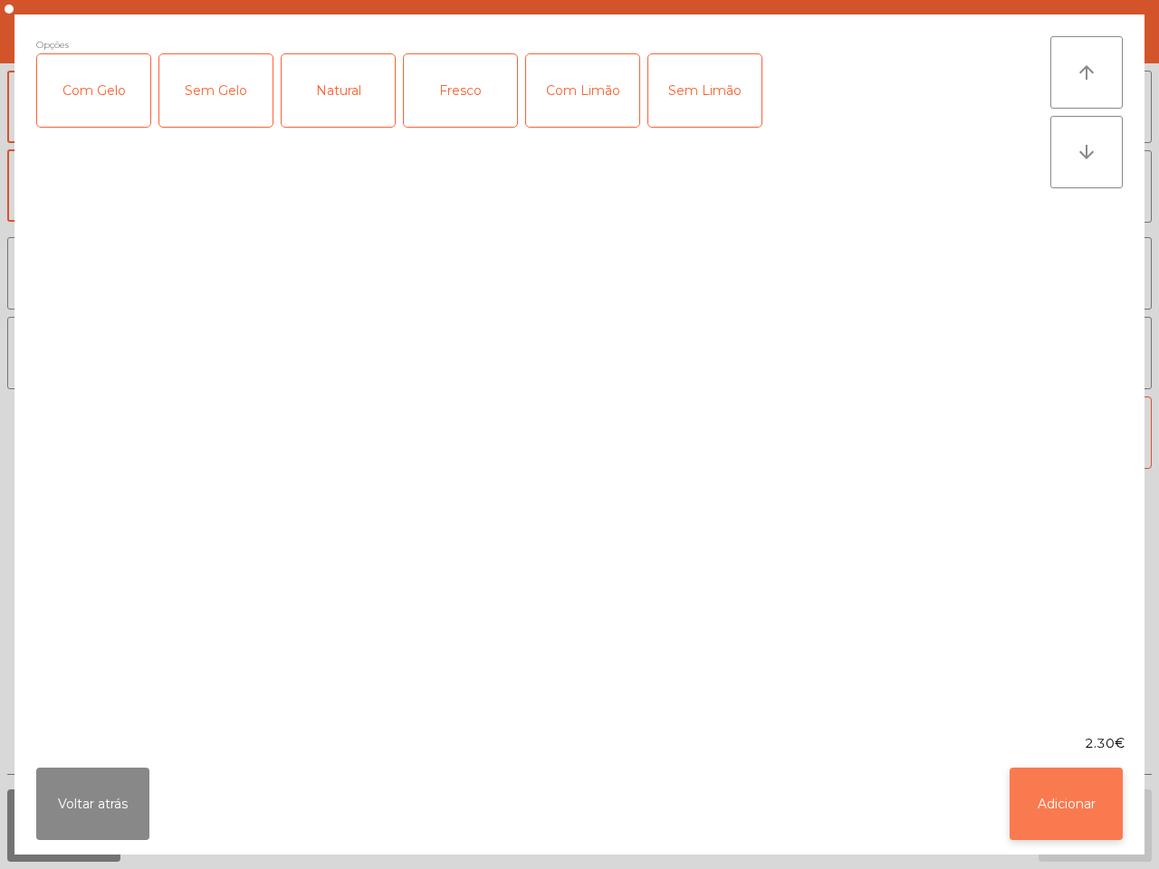
click at [1048, 789] on button "Adicionar" at bounding box center [1066, 804] width 113 height 72
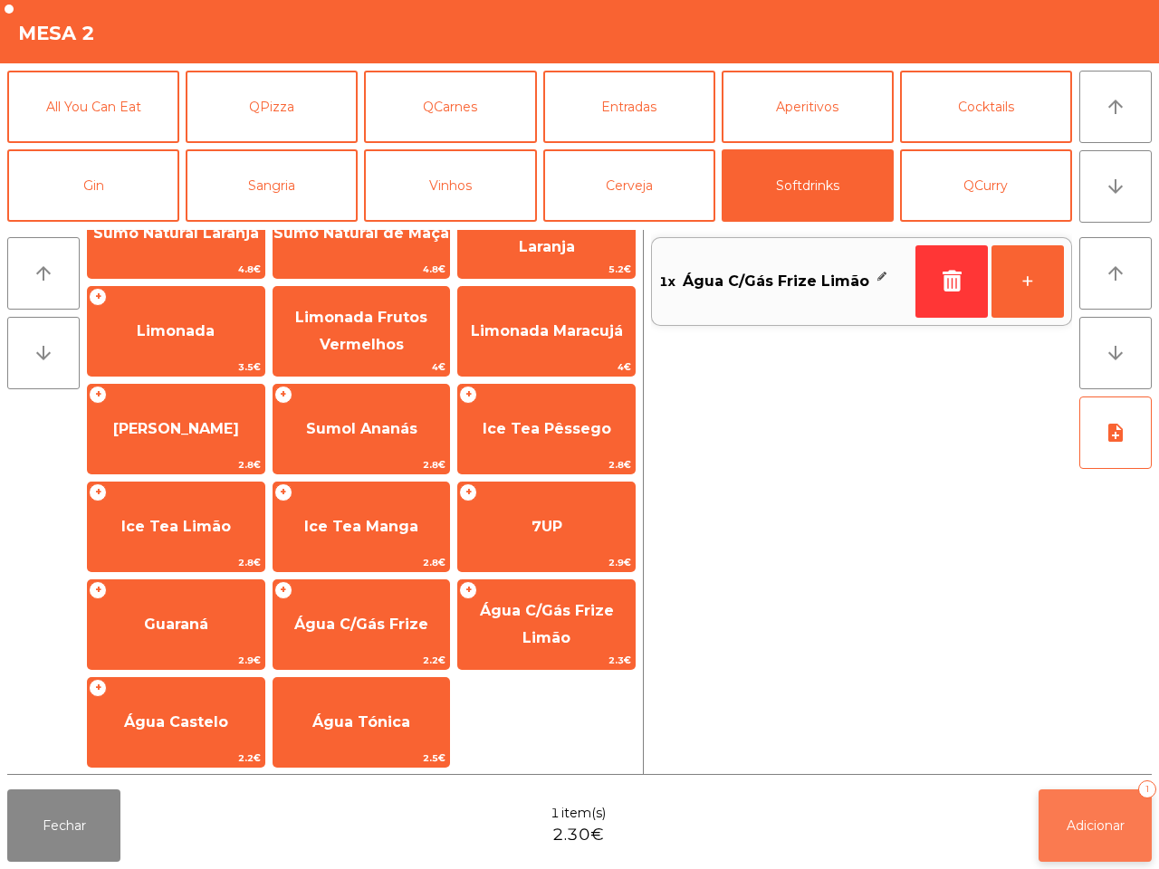
click at [1092, 812] on button "Adicionar 1" at bounding box center [1095, 826] width 113 height 72
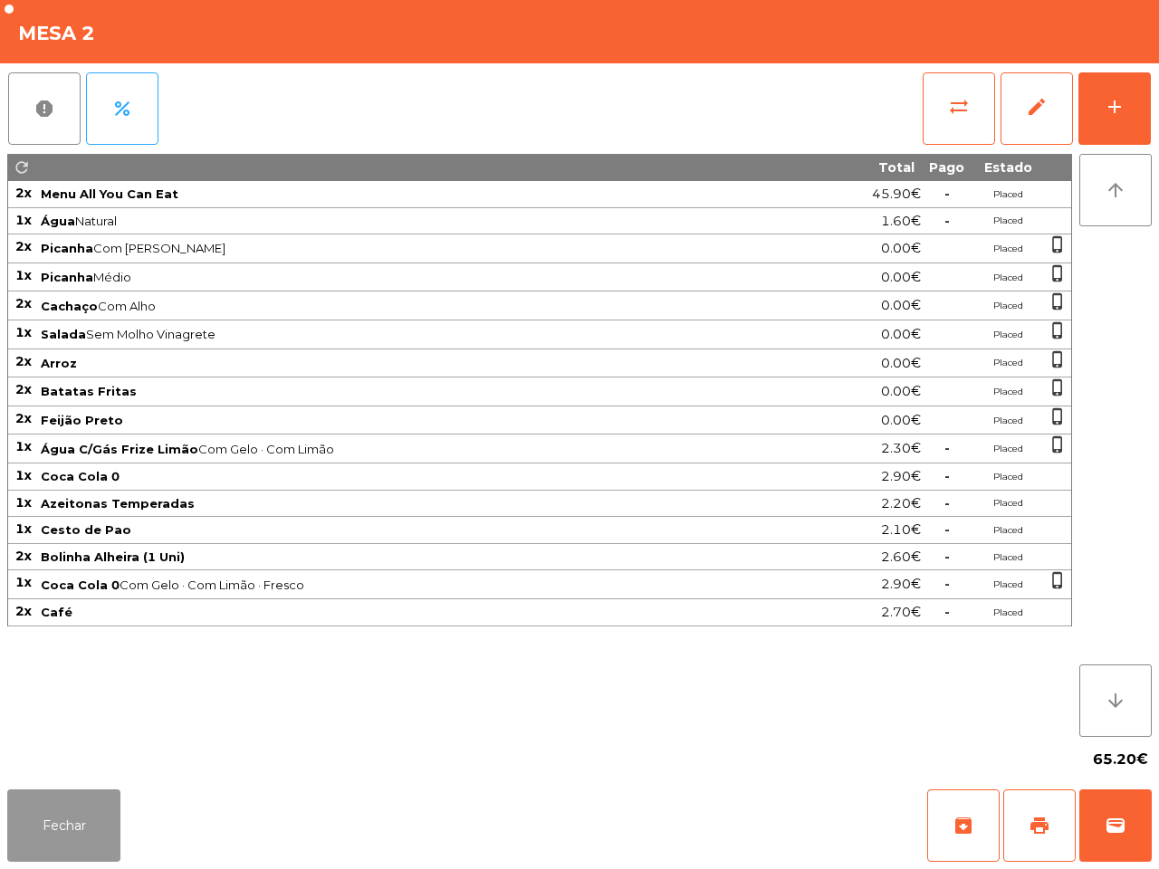
click at [34, 824] on button "Fechar" at bounding box center [63, 826] width 113 height 72
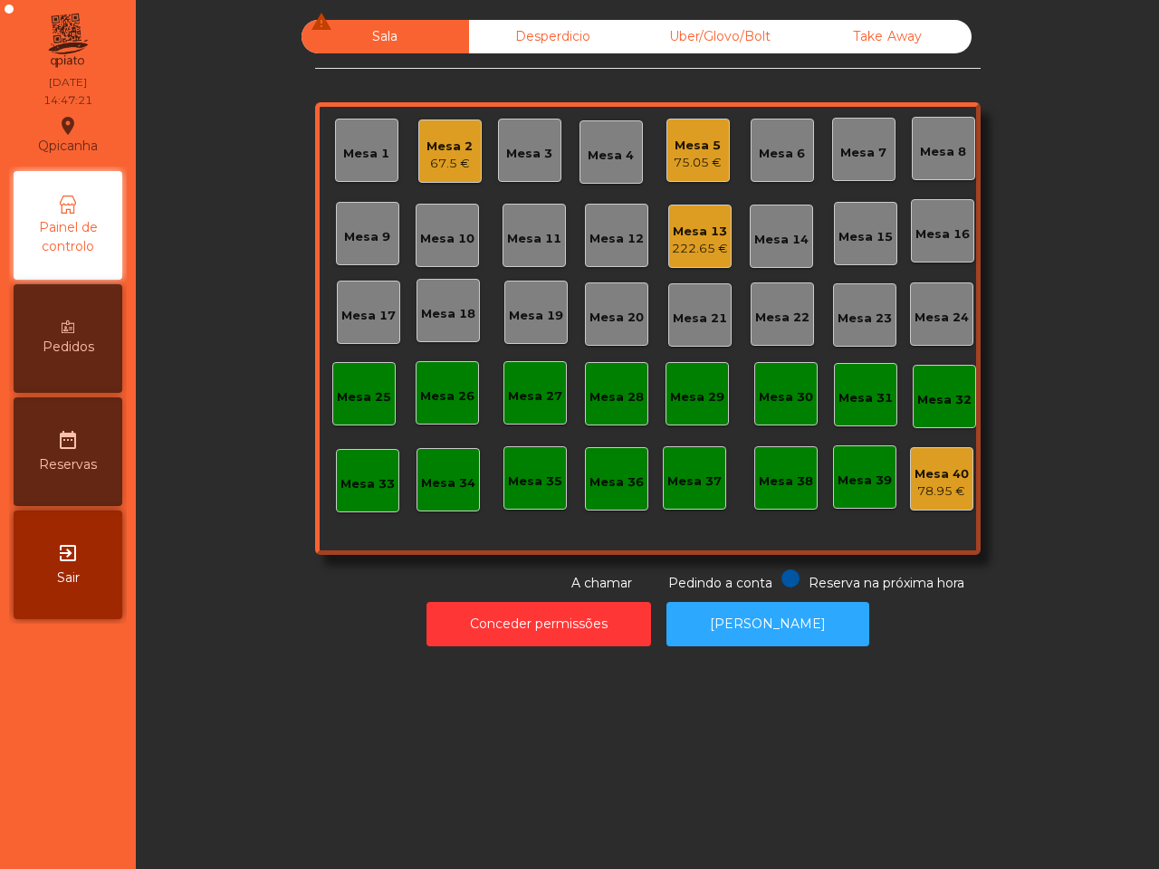
click at [34, 824] on nav "Qpicanha location_on [DATE] 14:47:21 Painel de controlo Pedidos date_range Rese…" at bounding box center [68, 434] width 136 height 869
click at [703, 224] on div "Mesa 13" at bounding box center [700, 232] width 56 height 18
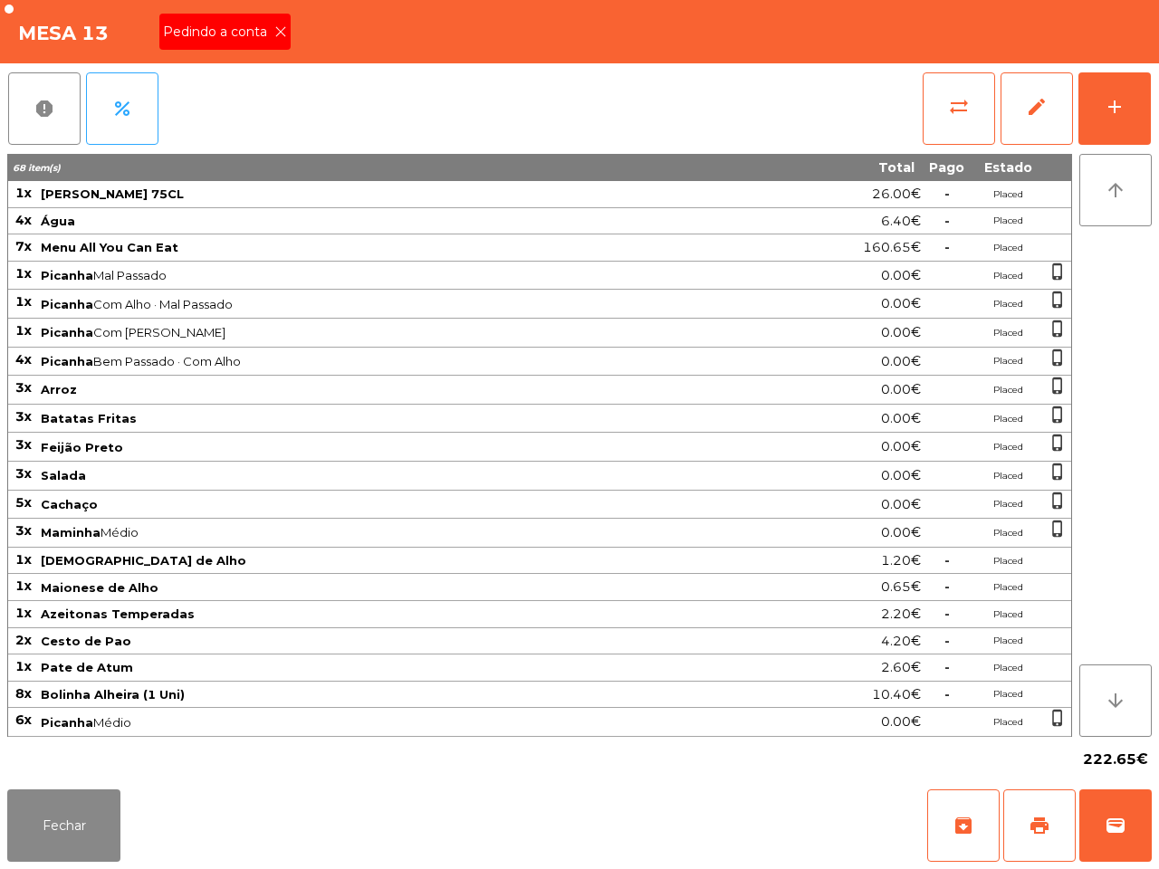
click at [274, 34] on icon at bounding box center [280, 31] width 13 height 13
click at [1126, 827] on span "wallet" at bounding box center [1116, 826] width 22 height 22
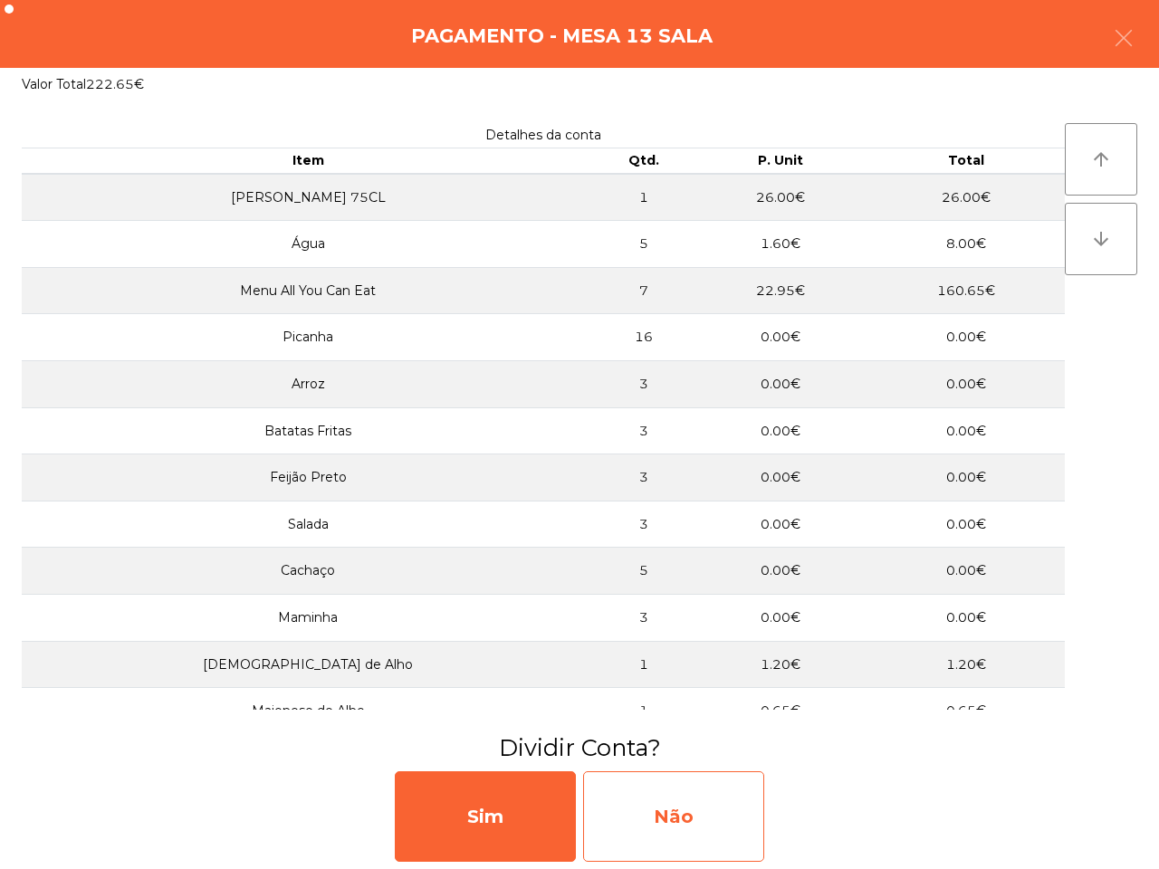
click at [759, 833] on div "Não" at bounding box center [673, 816] width 181 height 91
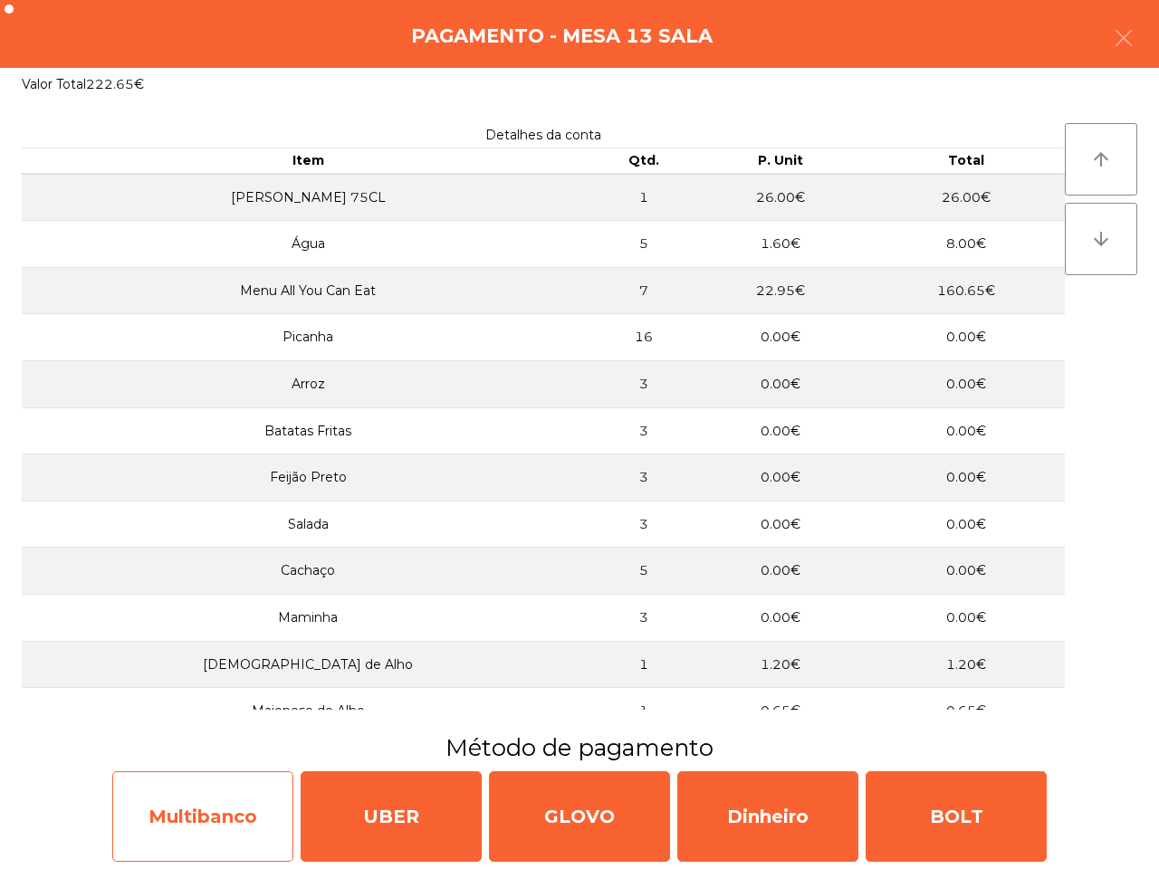
click at [234, 820] on div "Multibanco" at bounding box center [202, 816] width 181 height 91
select select "**"
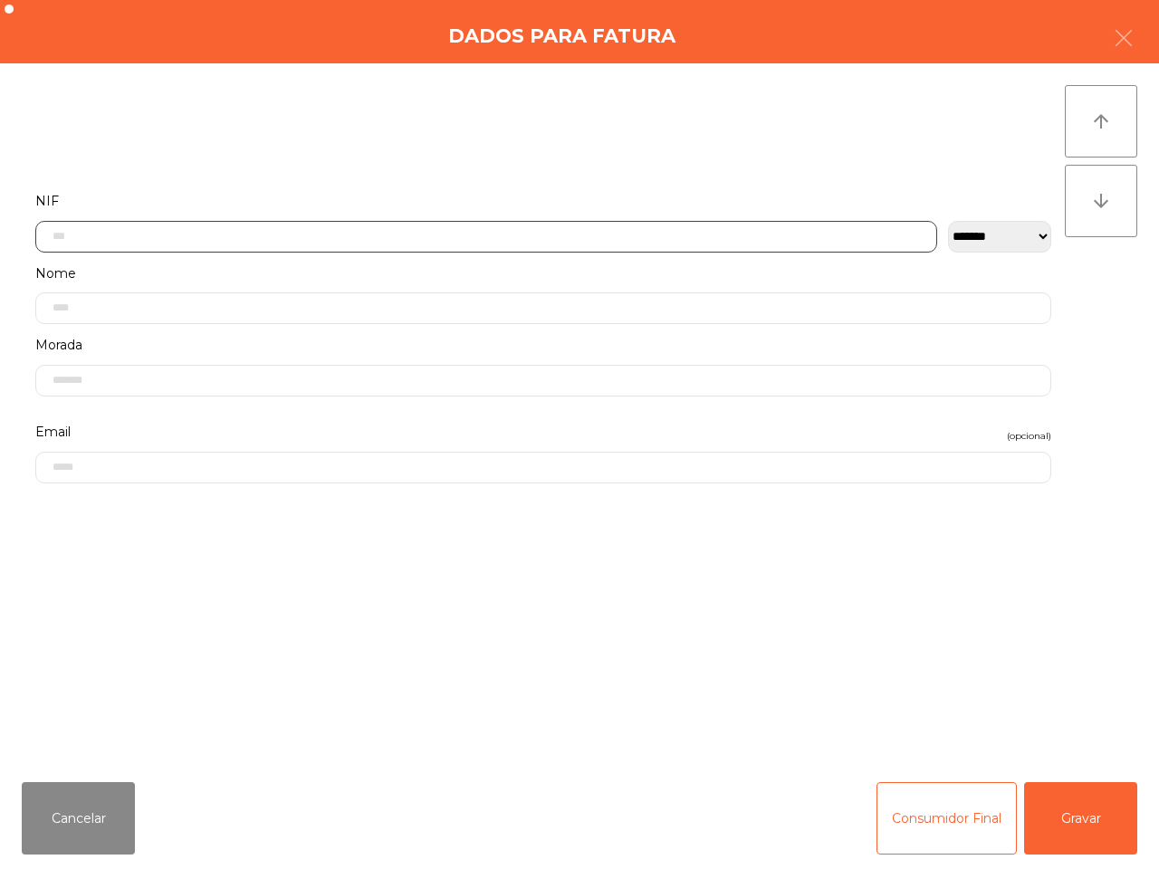
click at [414, 237] on input "text" at bounding box center [486, 237] width 902 height 32
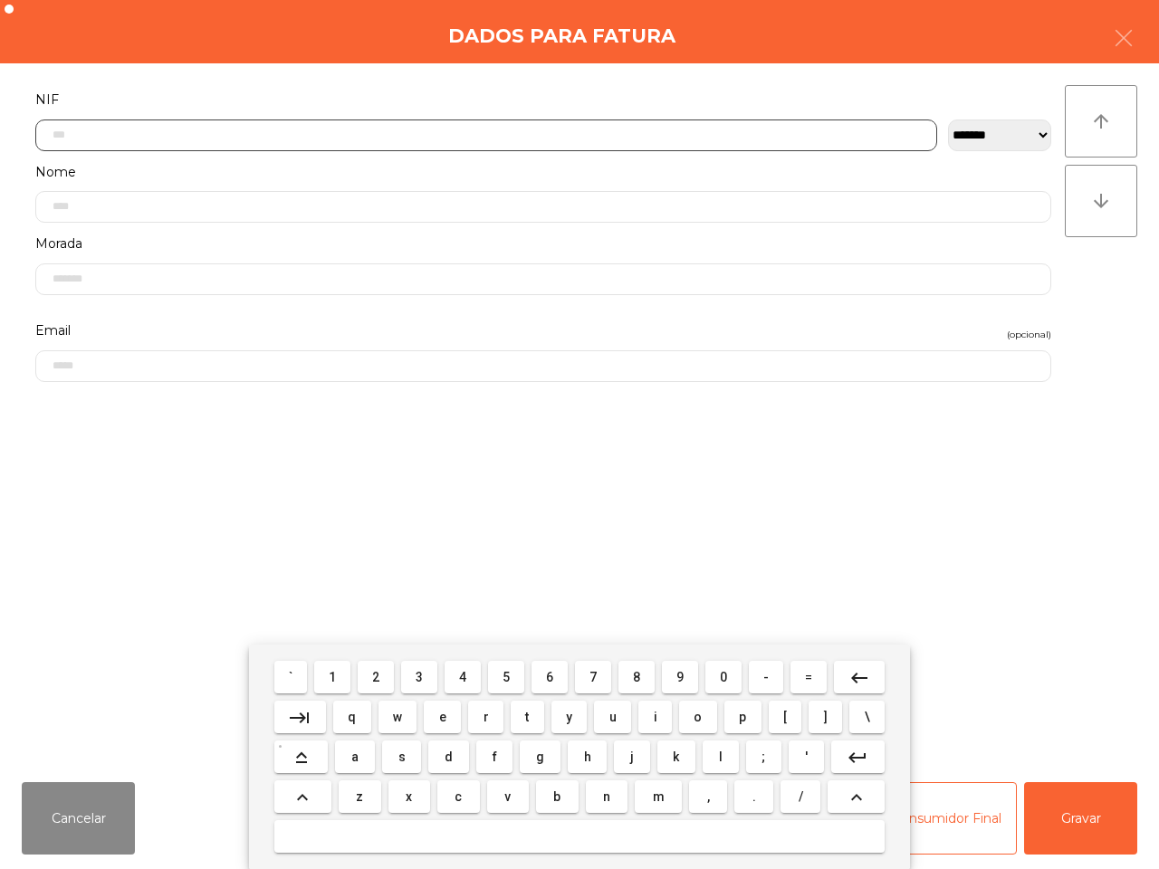
click at [336, 680] on span "1" at bounding box center [332, 677] width 7 height 14
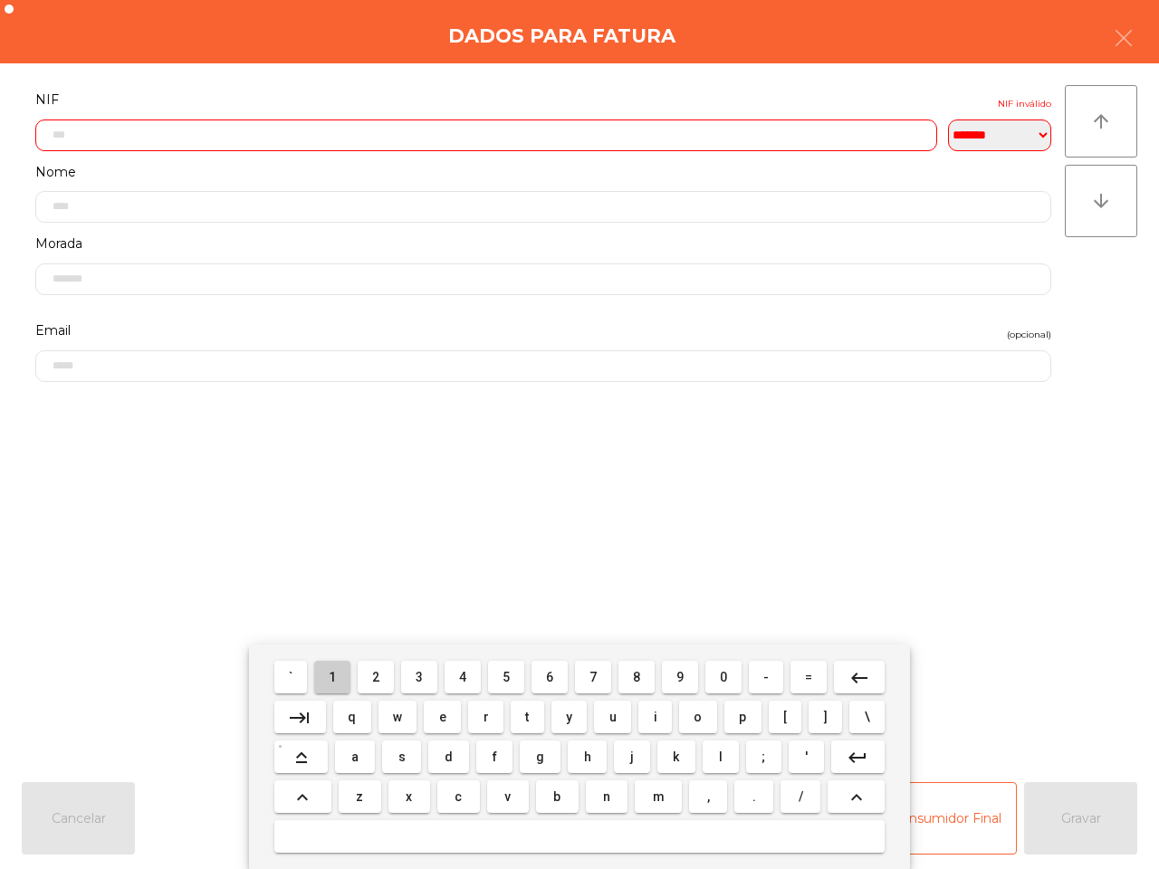
click at [336, 680] on span "1" at bounding box center [332, 677] width 7 height 14
click at [856, 667] on mat-icon "keyboard_backspace" at bounding box center [859, 678] width 22 height 22
click at [555, 675] on button "6" at bounding box center [550, 677] width 36 height 33
click at [421, 675] on span "3" at bounding box center [419, 677] width 7 height 14
click at [677, 675] on span "9" at bounding box center [679, 677] width 7 height 14
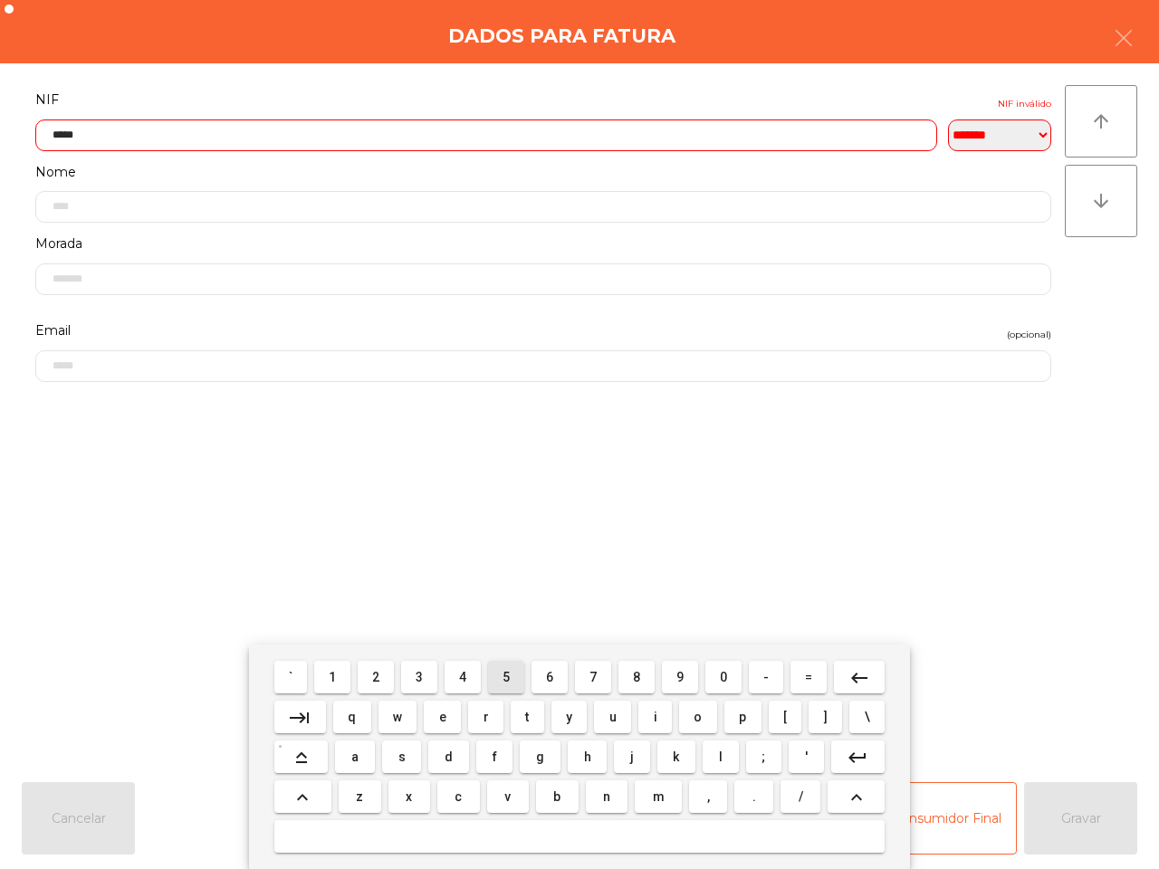
click at [510, 672] on span "5" at bounding box center [506, 677] width 7 height 14
click at [336, 677] on span "1" at bounding box center [332, 677] width 7 height 14
click at [465, 677] on span "4" at bounding box center [462, 677] width 7 height 14
click at [336, 675] on span "1" at bounding box center [332, 677] width 7 height 14
type input "*********"
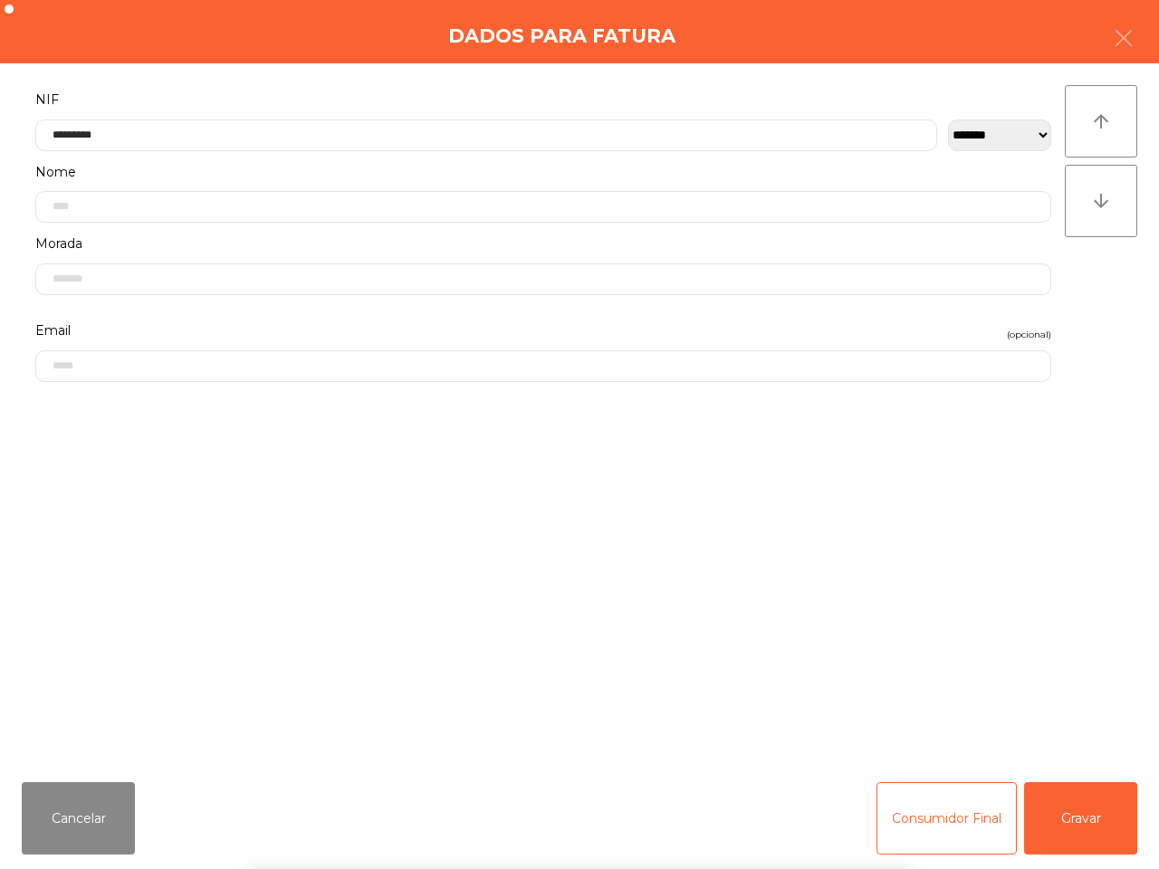
click at [1080, 819] on div "` 1 2 3 4 5 6 7 8 9 0 - = keyboard_backspace keyboard_tab q w e r t y u i o p […" at bounding box center [579, 757] width 1159 height 225
click at [1078, 829] on button "Gravar" at bounding box center [1080, 818] width 113 height 72
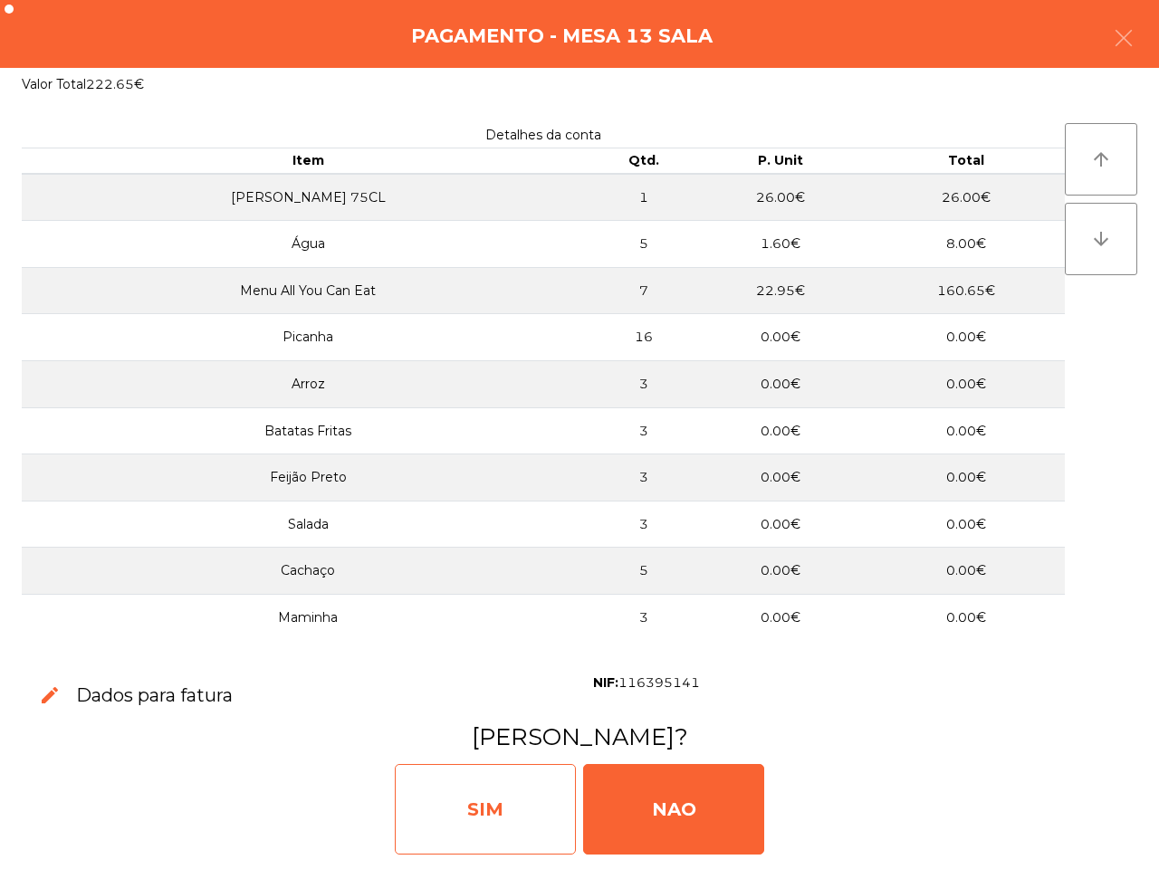
click at [451, 808] on div "SIM" at bounding box center [485, 809] width 181 height 91
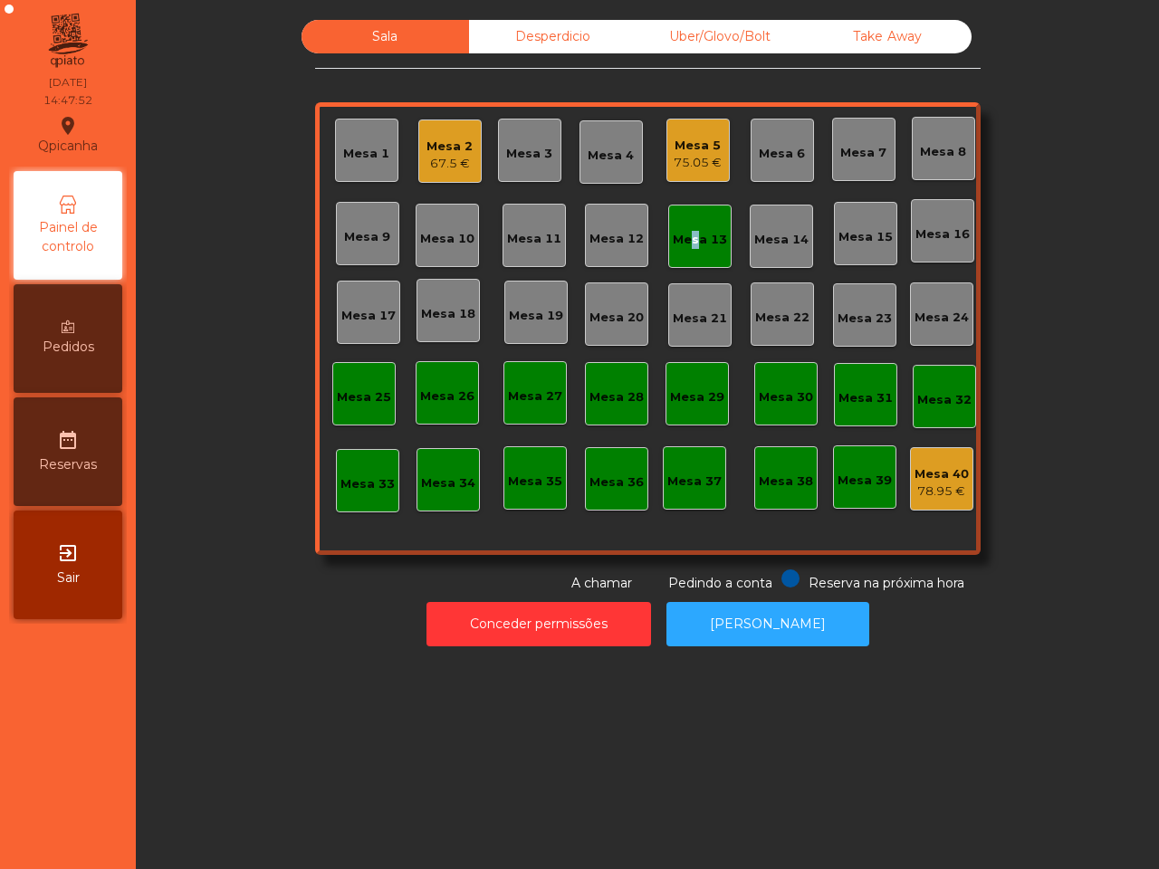
click at [679, 233] on div "Mesa 13" at bounding box center [700, 240] width 54 height 18
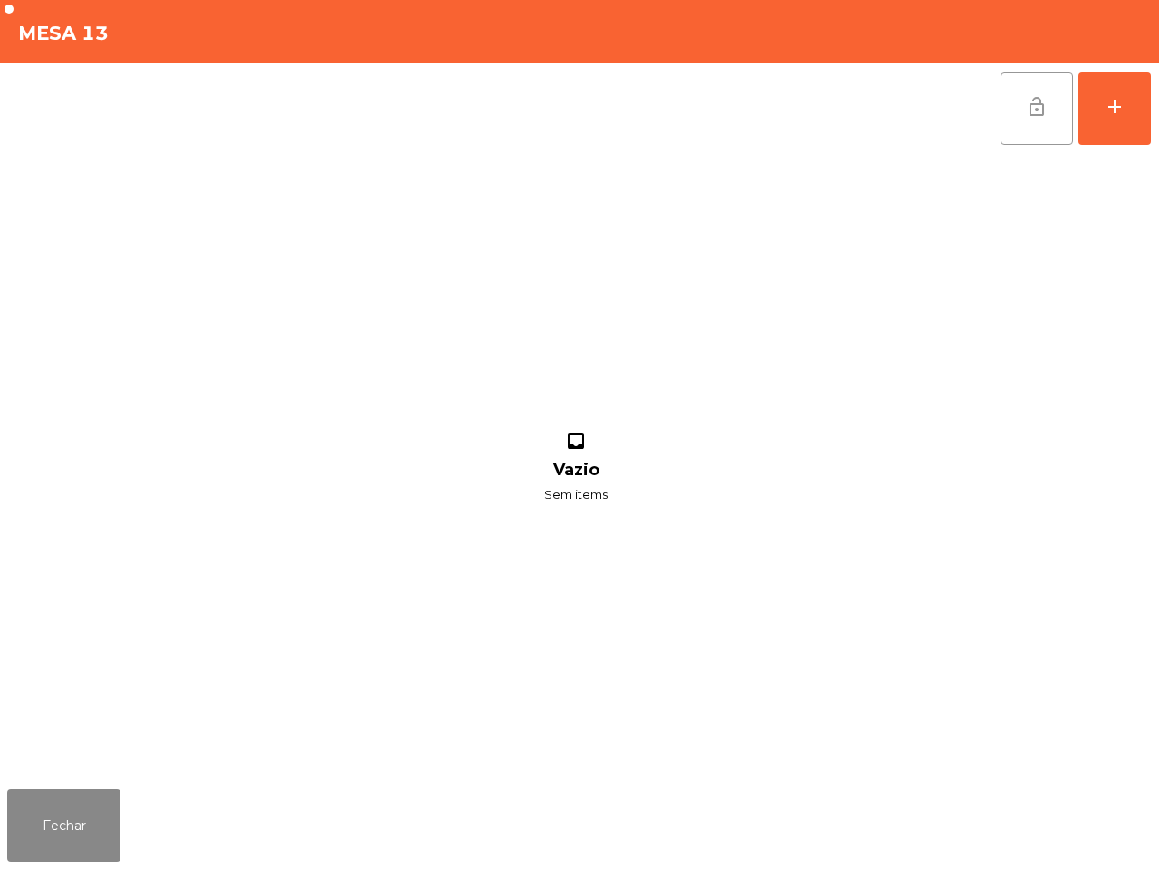
click at [1020, 120] on button "lock_open" at bounding box center [1037, 108] width 72 height 72
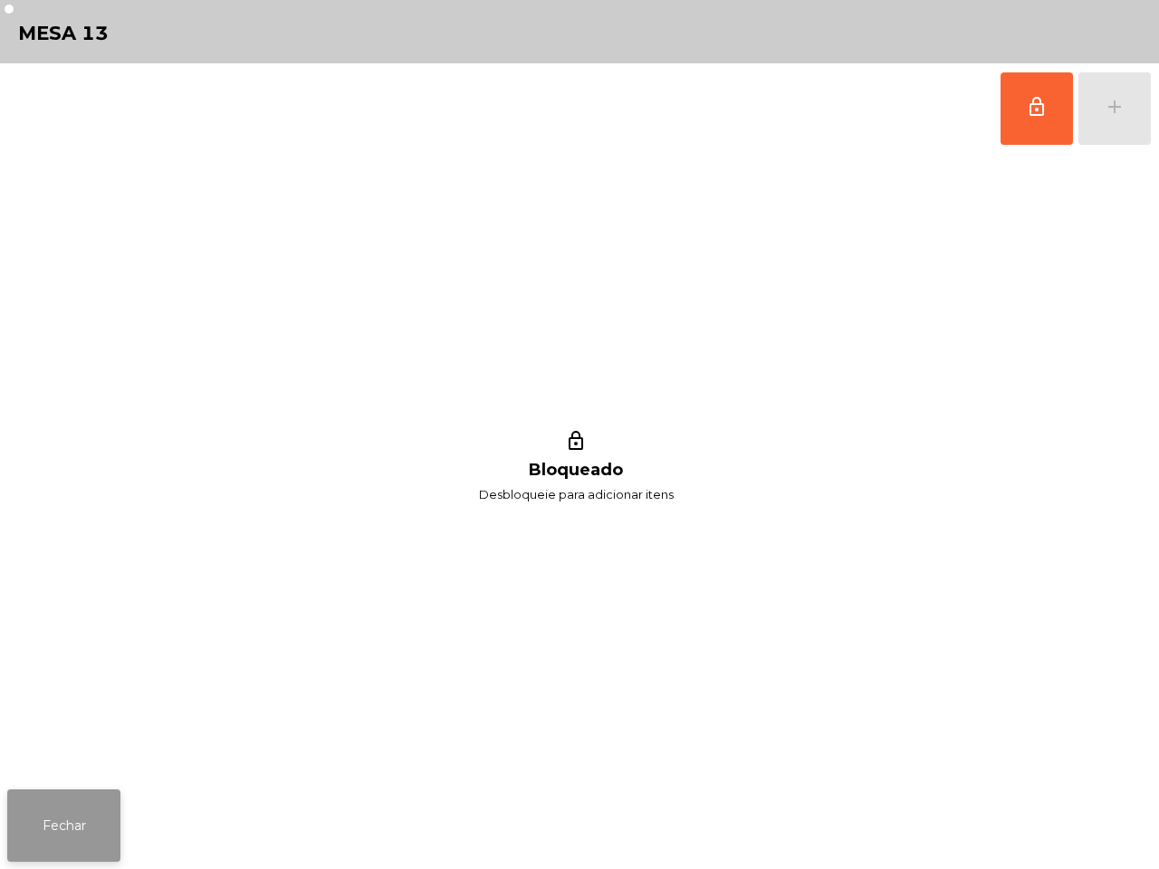
click at [51, 817] on button "Fechar" at bounding box center [63, 826] width 113 height 72
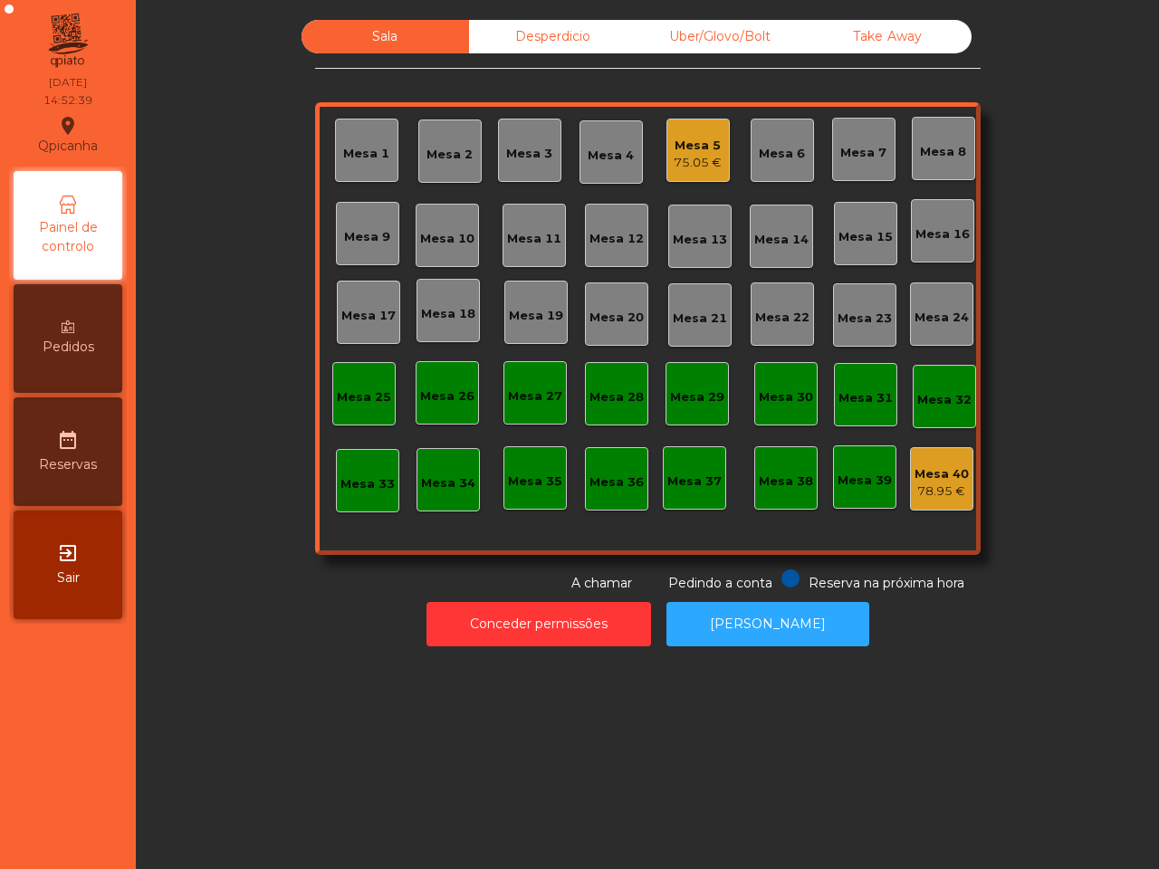
click at [699, 151] on div "Mesa 5" at bounding box center [698, 146] width 48 height 18
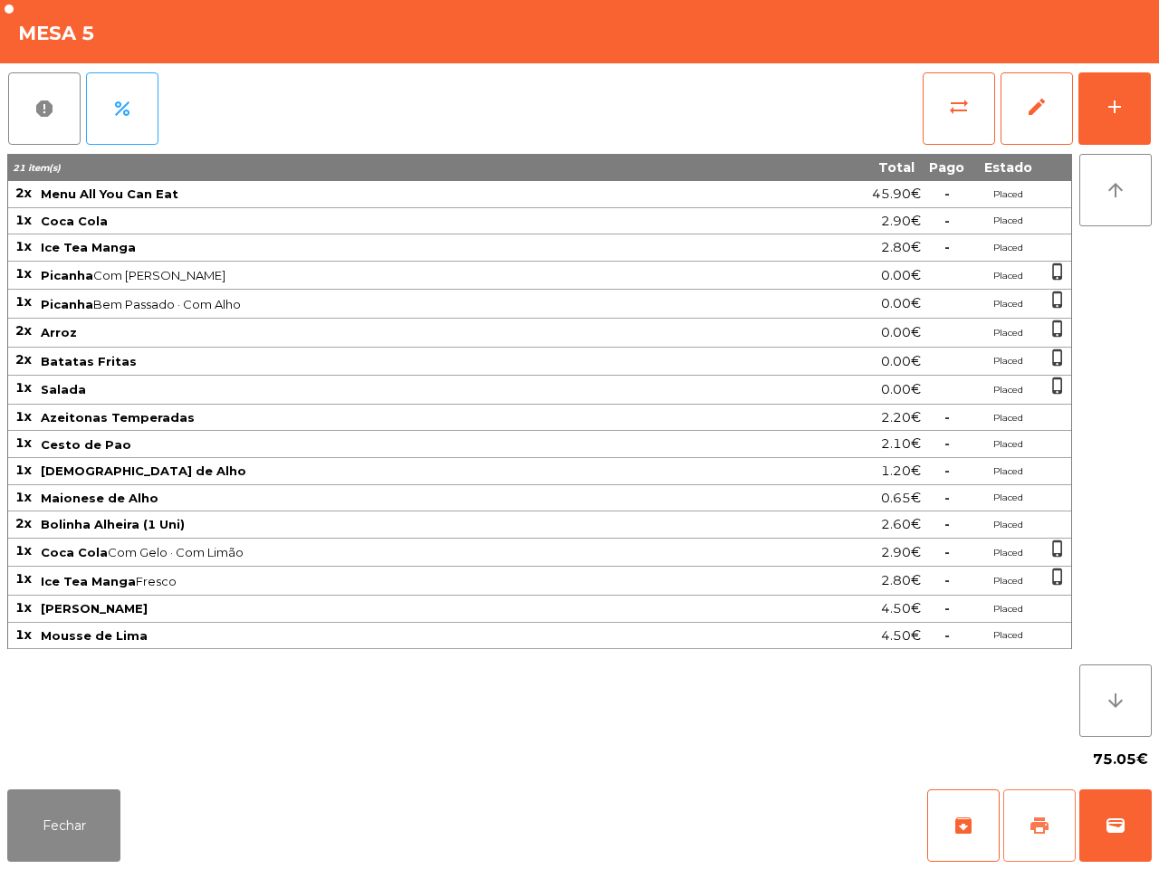
click at [1047, 835] on span "print" at bounding box center [1040, 826] width 22 height 22
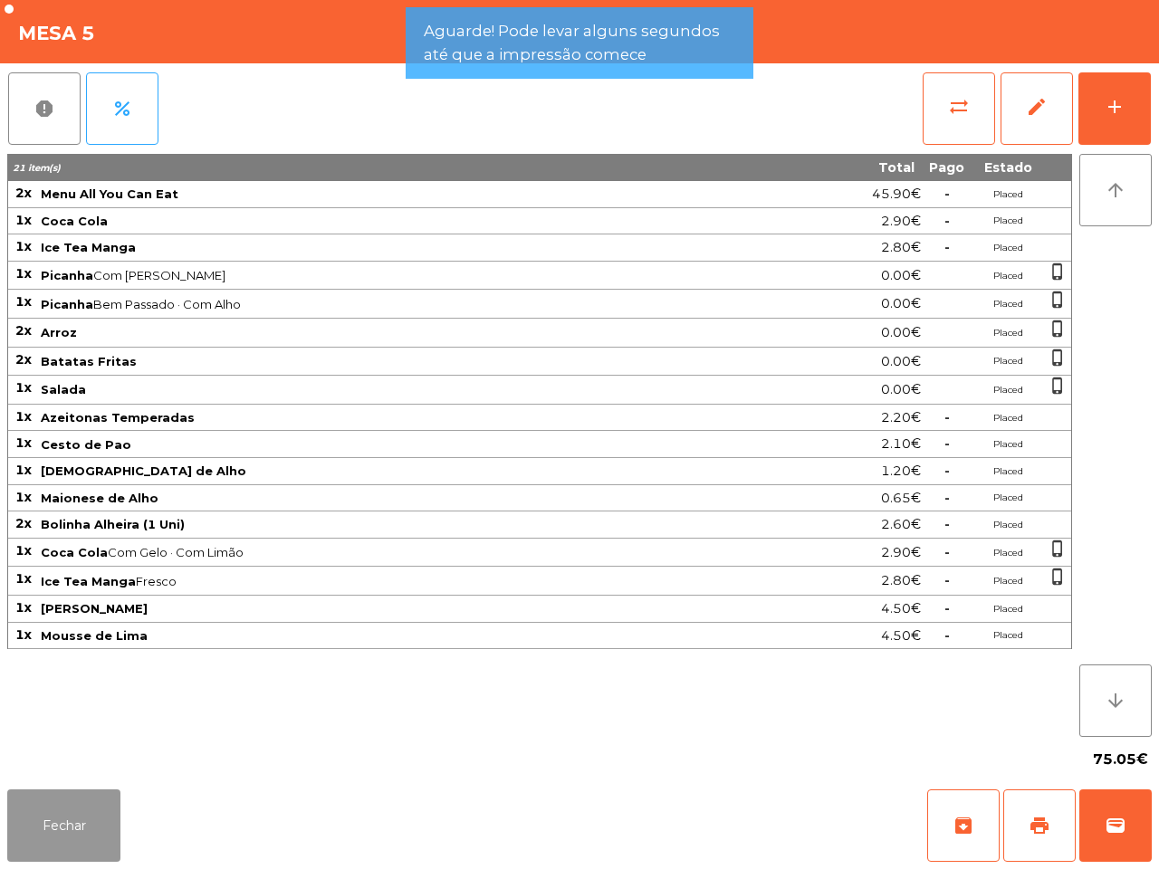
click at [72, 848] on button "Fechar" at bounding box center [63, 826] width 113 height 72
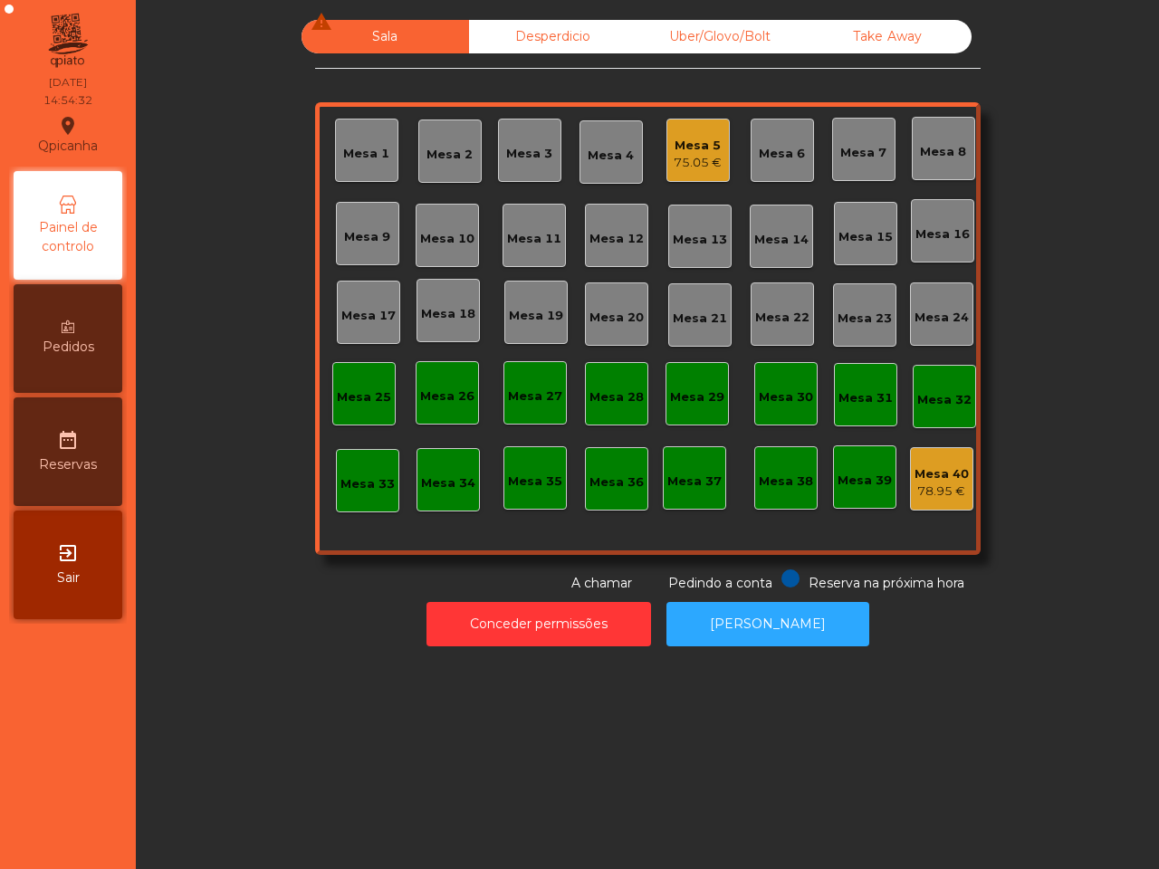
click at [1035, 243] on div "Sala warning Desperdicio Uber/Glovo/Bolt Take Away Mesa 1 Mesa 2 Mesa 3 Mesa 4 …" at bounding box center [647, 306] width 974 height 573
click at [674, 161] on div "75.05 €" at bounding box center [698, 163] width 48 height 18
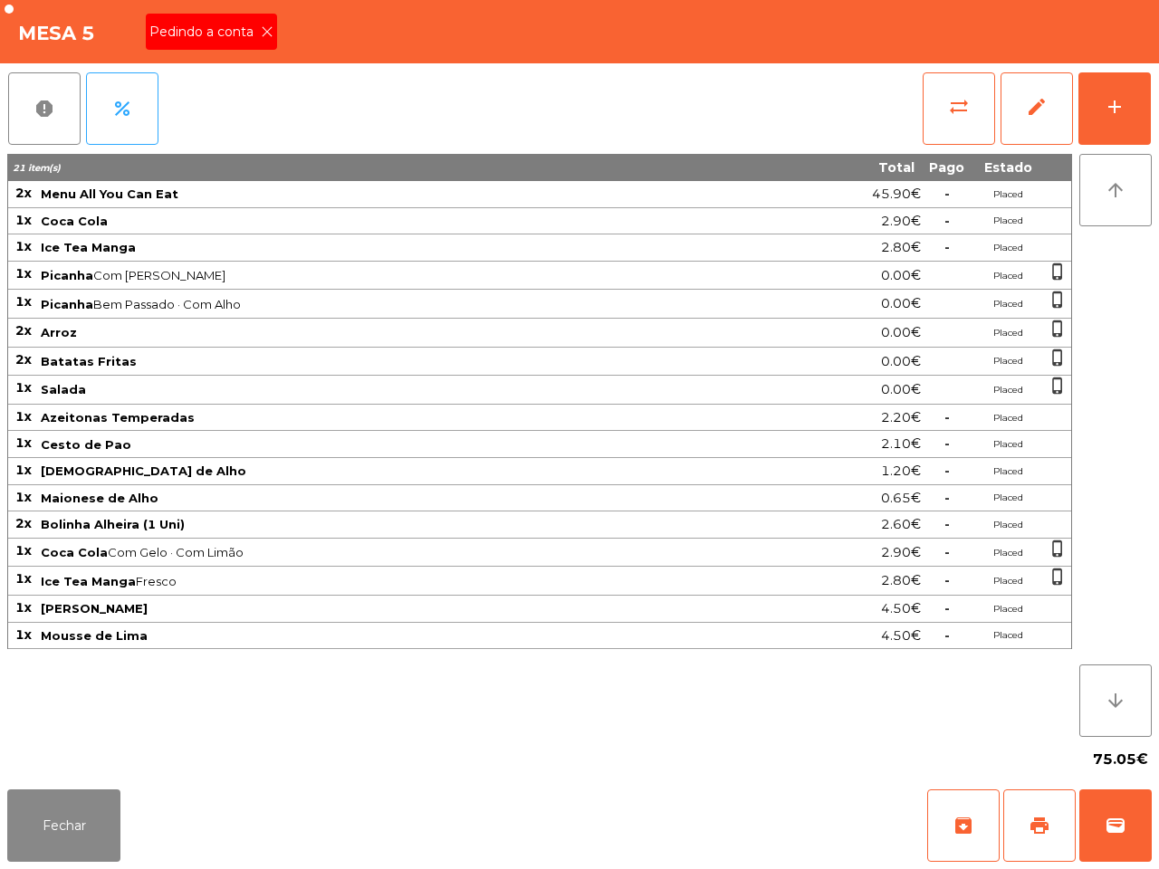
click at [261, 29] on icon at bounding box center [267, 31] width 13 height 13
click at [1037, 833] on span "print" at bounding box center [1040, 826] width 22 height 22
click at [38, 806] on button "Fechar" at bounding box center [63, 826] width 113 height 72
